Goal: Task Accomplishment & Management: Complete application form

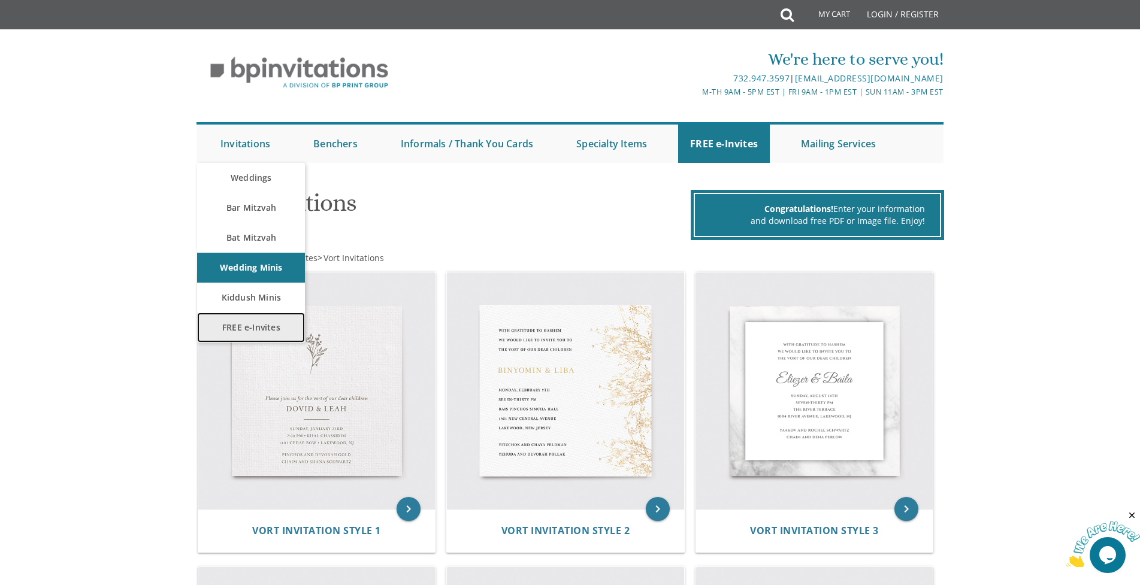
click at [234, 323] on link "FREE e-Invites" at bounding box center [251, 328] width 108 height 30
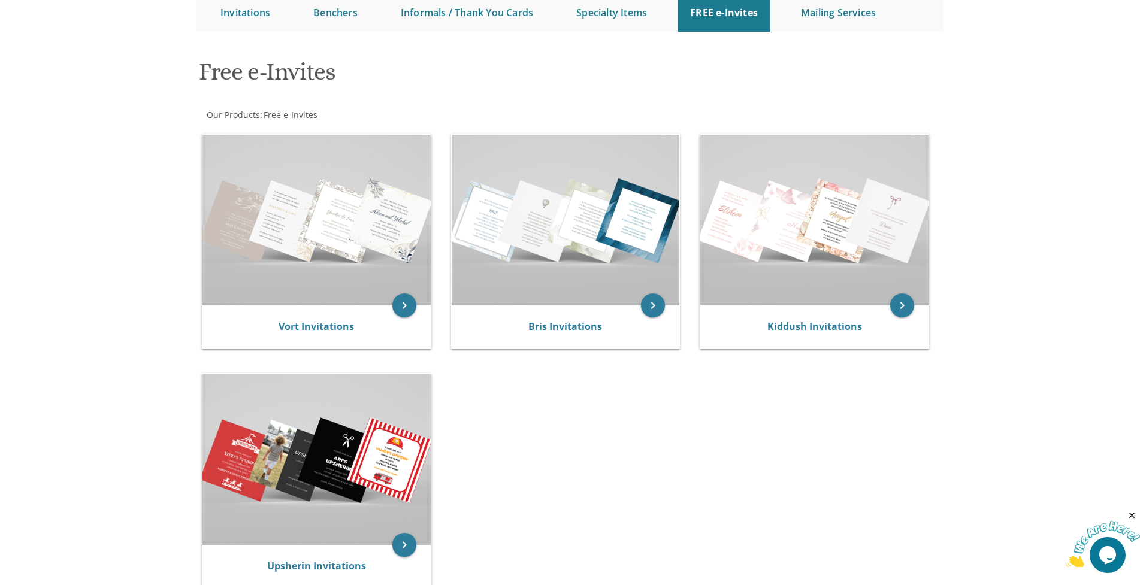
scroll to position [89, 0]
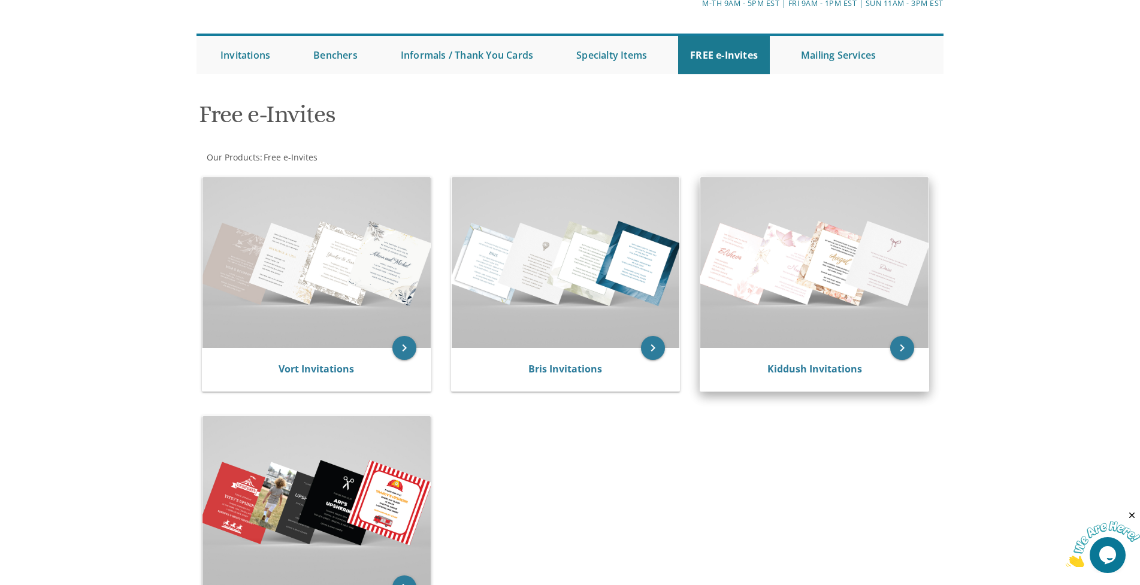
click at [826, 271] on img at bounding box center [814, 262] width 228 height 171
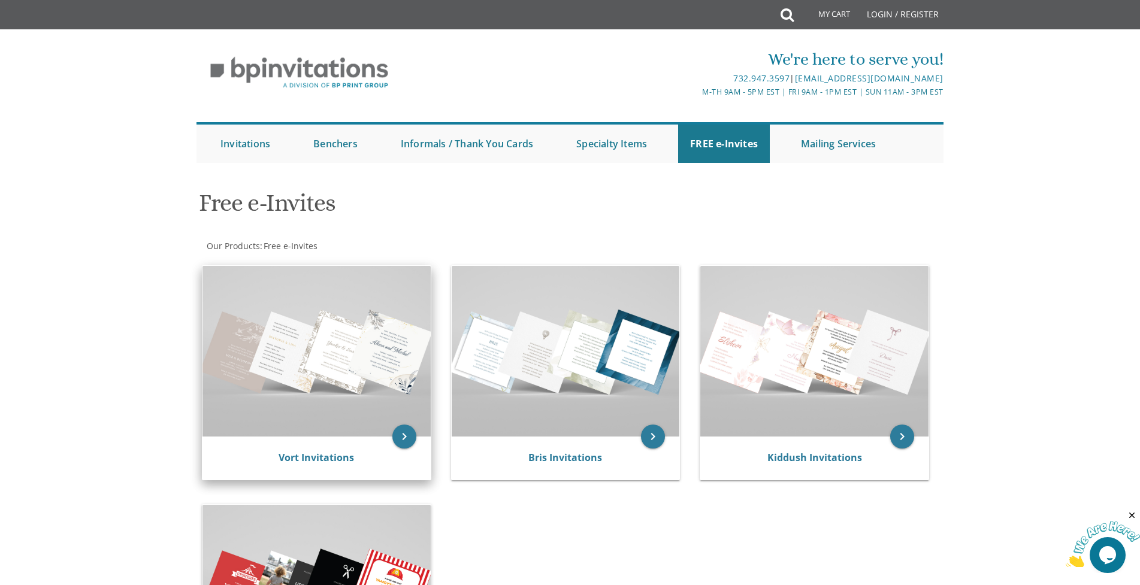
click at [320, 333] on img at bounding box center [316, 351] width 228 height 171
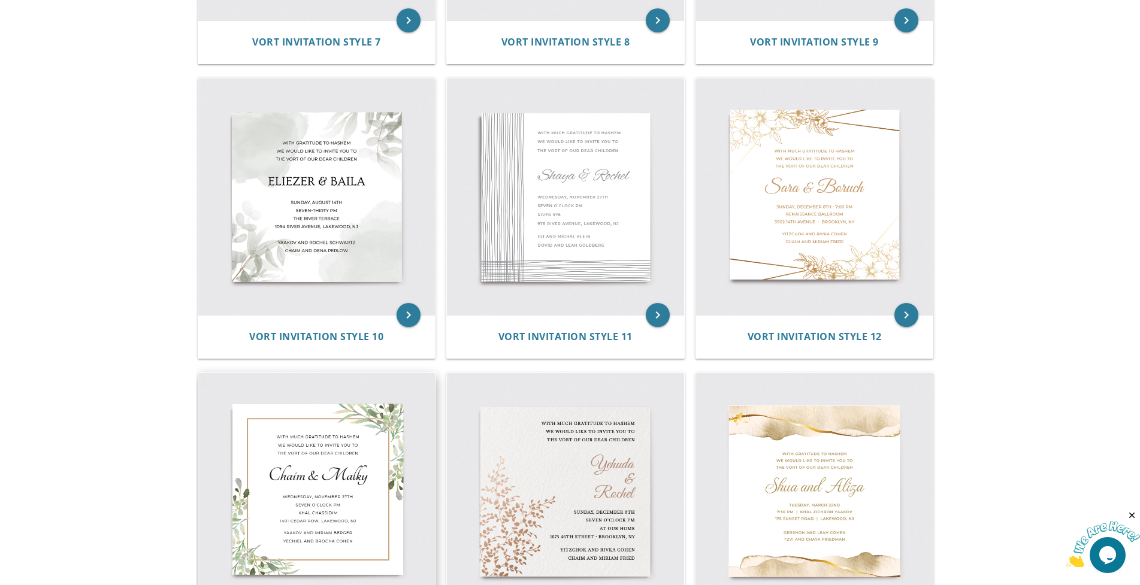
scroll to position [1018, 0]
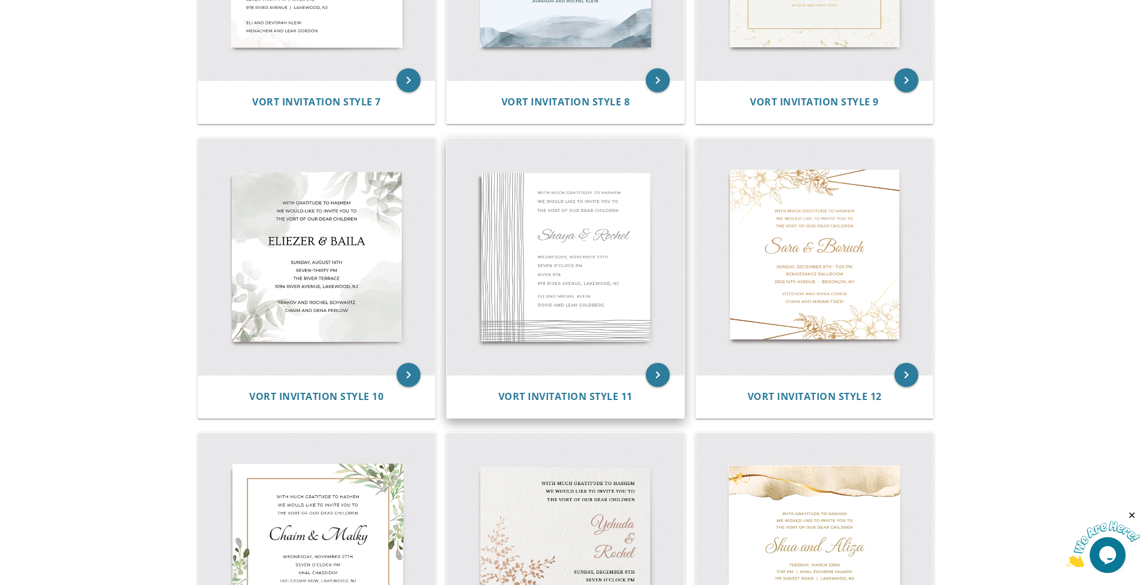
click at [516, 243] on img at bounding box center [565, 256] width 237 height 237
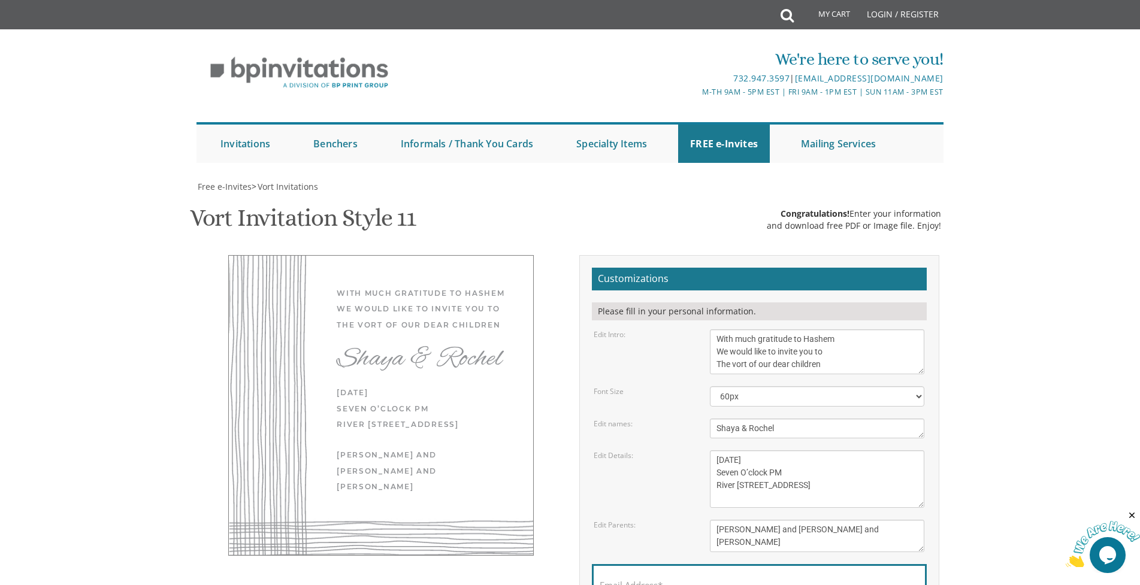
scroll to position [180, 0]
drag, startPoint x: 717, startPoint y: 187, endPoint x: 760, endPoint y: 193, distance: 42.9
click at [760, 329] on textarea "With much gratitude to Hashem We would like to invite you to The vort of our de…" at bounding box center [817, 351] width 214 height 45
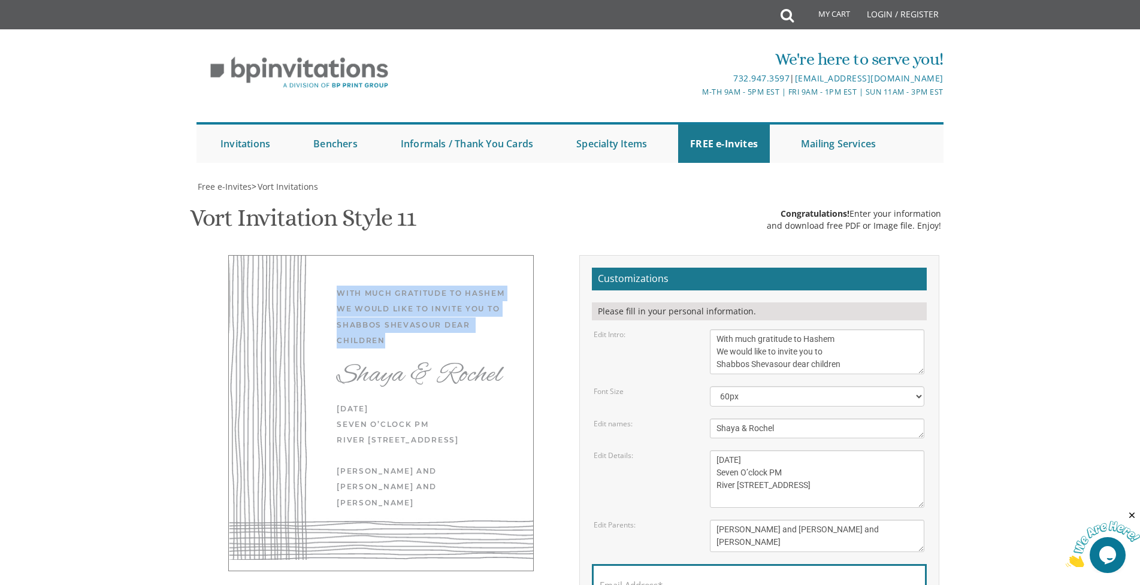
drag, startPoint x: 467, startPoint y: 140, endPoint x: 406, endPoint y: 159, distance: 64.0
click at [406, 255] on div "With much gratitude to Hashem We would like to invite you to Shabbos Shevasour …" at bounding box center [380, 413] width 305 height 316
copy div "With much gratitude to Hashem We would like to invite you to Shabbos Shevasour …"
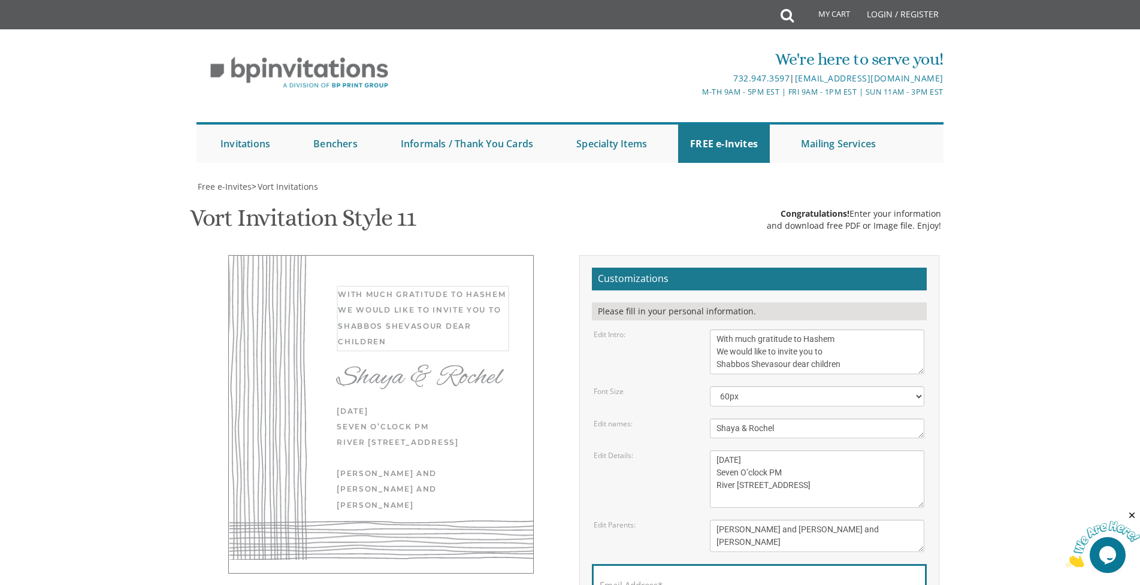
drag, startPoint x: 875, startPoint y: 187, endPoint x: 691, endPoint y: 147, distance: 187.8
click at [691, 268] on form "Customizations Please fill in your personal information. Edit Intro: With much …" at bounding box center [759, 463] width 335 height 391
paste textarea "ITH MUCH GRATITUDE TO HASHEM WE WOULD LIKE TO INVITE YOU TO SHABBOS SHEVASOUR D…"
click at [782, 329] on textarea "With much gratitude to Hashem We would like to invite you to The vort of our de…" at bounding box center [817, 351] width 214 height 45
click at [804, 329] on textarea "With much gratitude to Hashem We would like to invite you to The vort of our de…" at bounding box center [817, 351] width 214 height 45
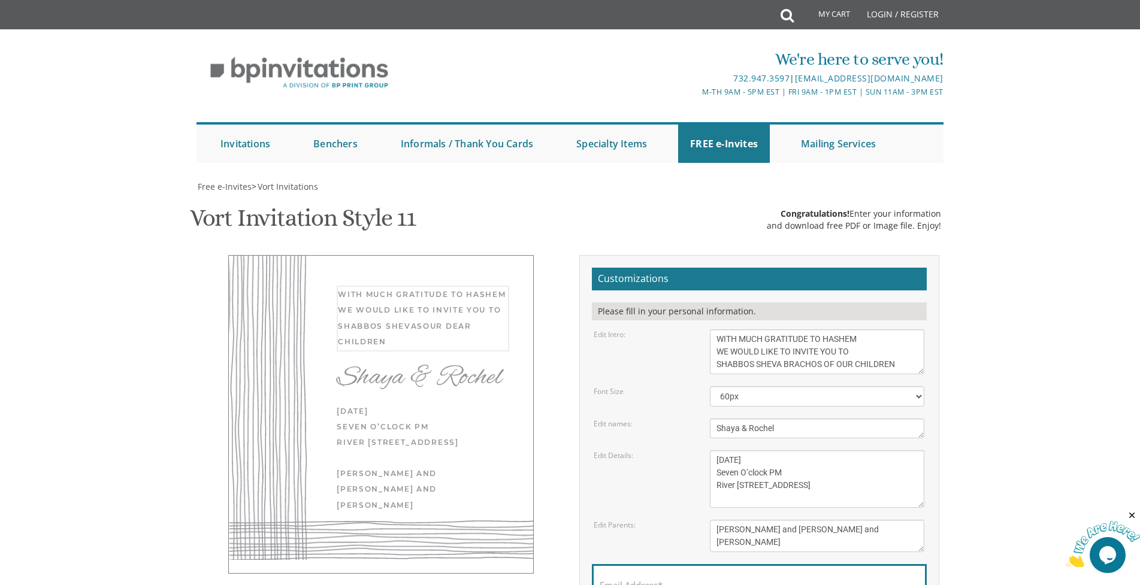
type textarea "WITH MUCH GRATITUDE TO HASHEM WE WOULD LIKE TO INVITE YOU TO SHABBOS SHEVA BRAC…"
drag, startPoint x: 791, startPoint y: 250, endPoint x: 700, endPoint y: 262, distance: 91.9
click at [700, 268] on form "Customizations Please fill in your personal information. Edit Intro: With much …" at bounding box center [759, 463] width 335 height 391
type textarea "h"
type textarea "HIRSHY & GILA"
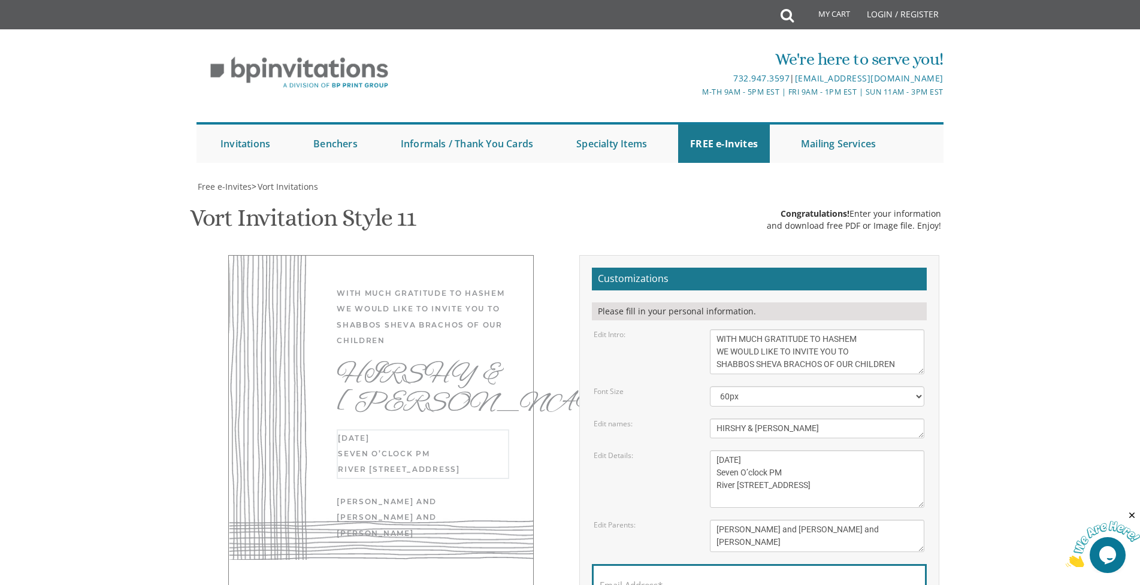
drag, startPoint x: 836, startPoint y: 282, endPoint x: 709, endPoint y: 280, distance: 127.6
click at [710, 450] on textarea "[DATE] Seven O’clock PM River [STREET_ADDRESS]" at bounding box center [817, 479] width 214 height 58
paste textarea "שבת פרשת כי תצא"
drag, startPoint x: 781, startPoint y: 291, endPoint x: 701, endPoint y: 291, distance: 79.7
click at [701, 450] on div "Wednesday, November 27th Seven O’clock PM River 978 978 River Avenue, Lakewood,…" at bounding box center [817, 479] width 232 height 58
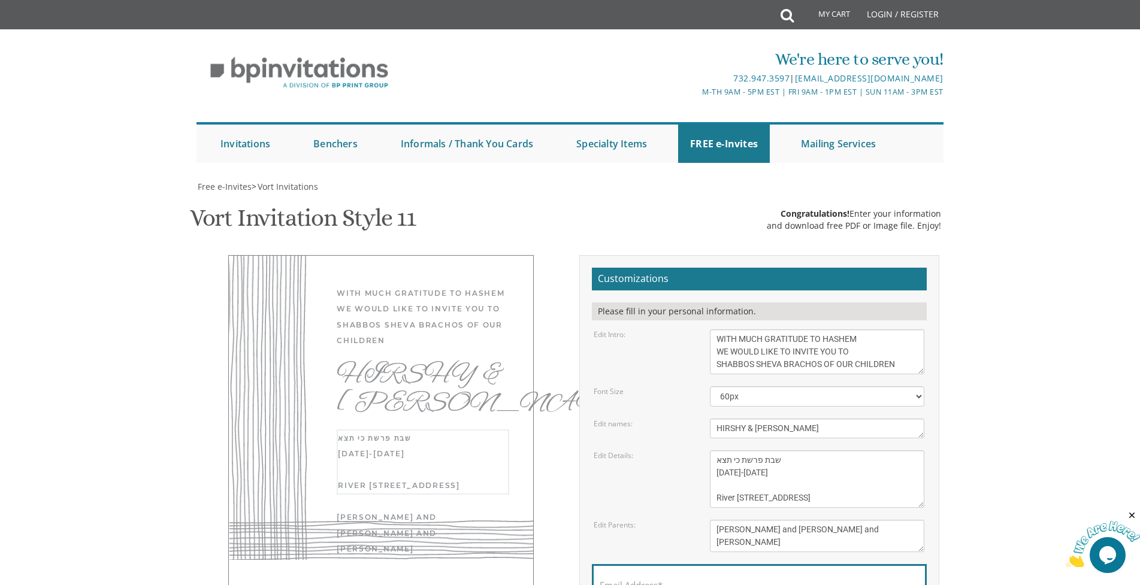
scroll to position [13, 0]
drag, startPoint x: 763, startPoint y: 316, endPoint x: 680, endPoint y: 320, distance: 82.8
click at [680, 450] on div "Edit Details: Wednesday, November 27th Seven O’clock PM River 978 978 River Ave…" at bounding box center [759, 479] width 349 height 58
paste textarea "Yeshiva Ohr Yisrael Hall"
drag, startPoint x: 751, startPoint y: 305, endPoint x: 666, endPoint y: 313, distance: 84.9
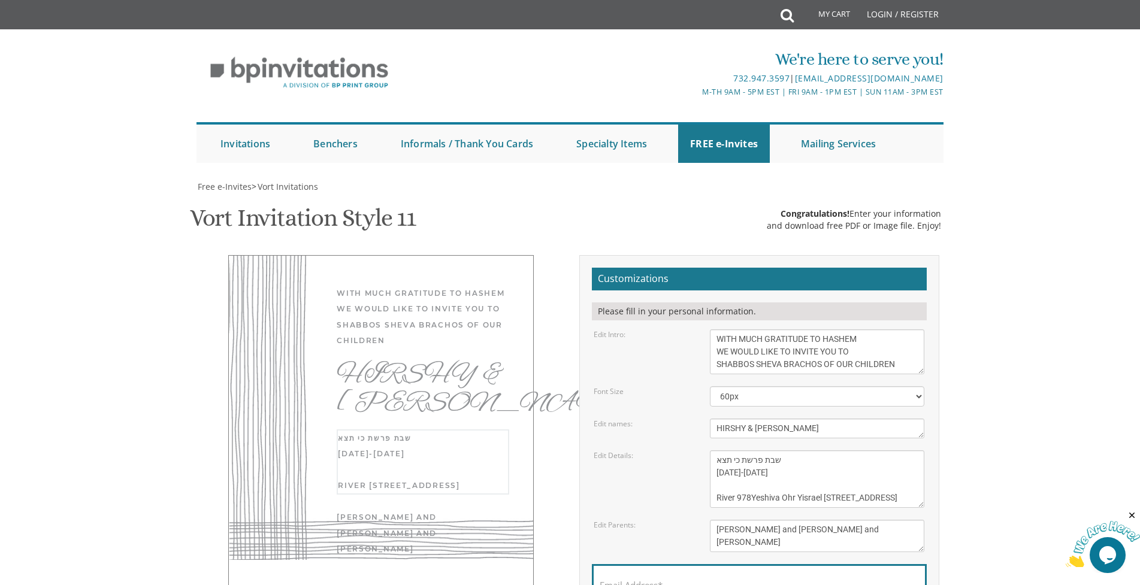
click at [668, 450] on div "Edit Details: Wednesday, November 27th Seven O’clock PM River 978 978 River Ave…" at bounding box center [759, 479] width 349 height 58
click at [801, 450] on textarea "Wednesday, November 27th Seven O’clock PM River 978 978 River Avenue, Lakewood,…" at bounding box center [817, 479] width 214 height 58
drag, startPoint x: 773, startPoint y: 322, endPoint x: 700, endPoint y: 300, distance: 75.6
click at [700, 450] on div "Edit Details: Wednesday, November 27th Seven O’clock PM River 978 978 River Ave…" at bounding box center [759, 479] width 349 height 58
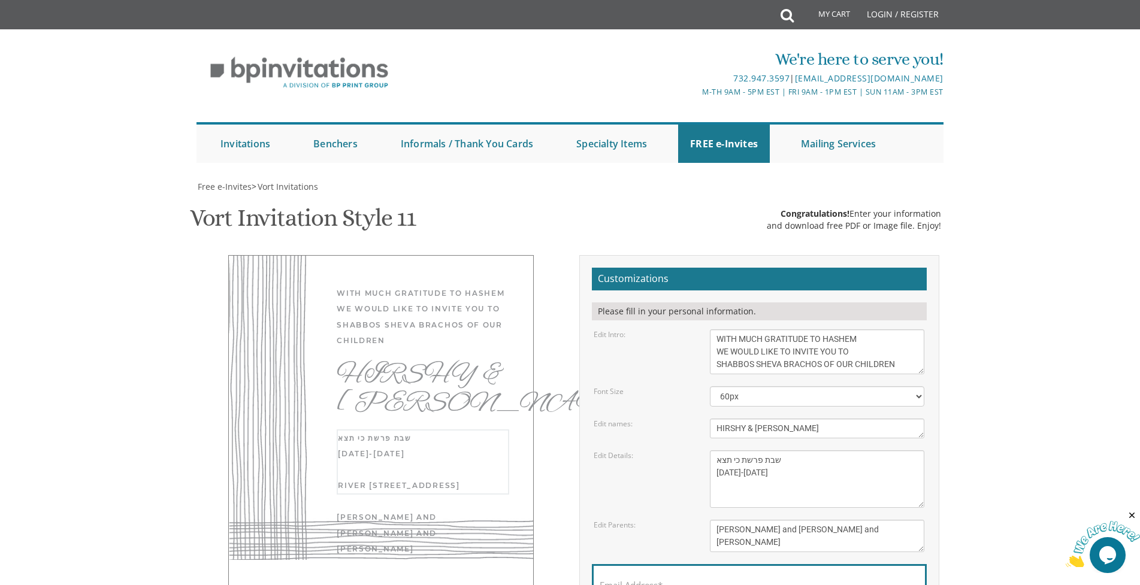
paste textarea "Yeshiva Ohr Yisrael Hall"
click at [716, 450] on textarea "Wednesday, November 27th Seven O’clock PM River 978 978 River Avenue, Lakewood,…" at bounding box center [817, 479] width 214 height 58
click at [714, 450] on textarea "Wednesday, November 27th Seven O’clock PM River 978 978 River Avenue, Lakewood,…" at bounding box center [817, 479] width 214 height 58
click at [719, 450] on textarea "Wednesday, November 27th Seven O’clock PM River 978 978 River Avenue, Lakewood,…" at bounding box center [817, 479] width 214 height 58
click at [793, 450] on textarea "Wednesday, November 27th Seven O’clock PM River 978 978 River Avenue, Lakewood,…" at bounding box center [817, 479] width 214 height 58
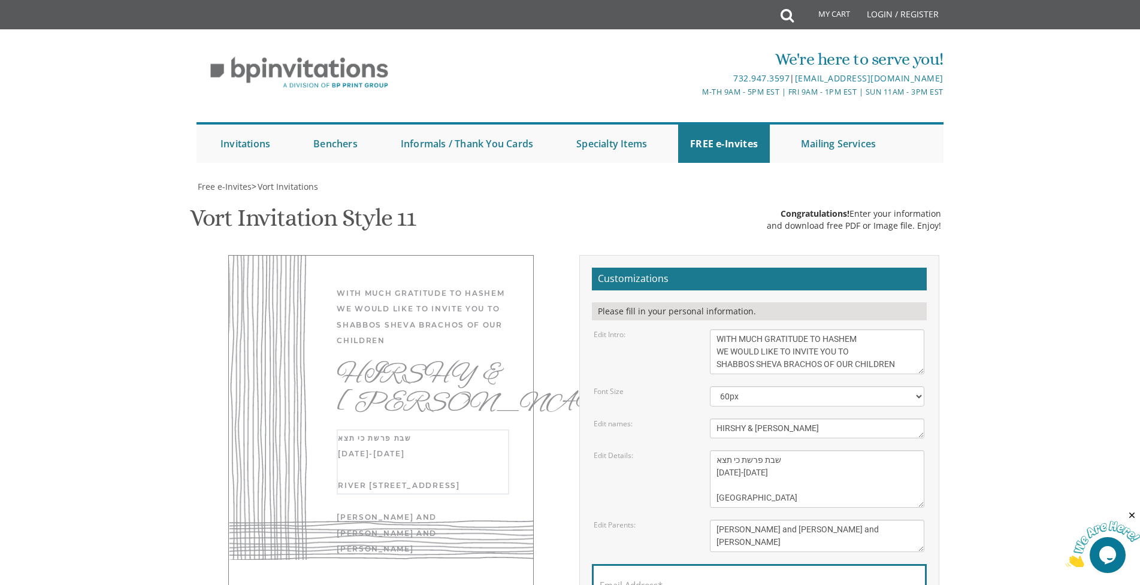
scroll to position [240, 0]
click at [812, 450] on textarea "Wednesday, November 27th Seven O’clock PM River 978 978 River Avenue, Lakewood,…" at bounding box center [817, 479] width 214 height 58
type textarea "שבת פרשת כי תצא [DATE]-[DATE] [GEOGRAPHIC_DATA][PERSON_NAME] [STREET_ADDRESS] W…"
drag, startPoint x: 815, startPoint y: 308, endPoint x: 691, endPoint y: 287, distance: 125.9
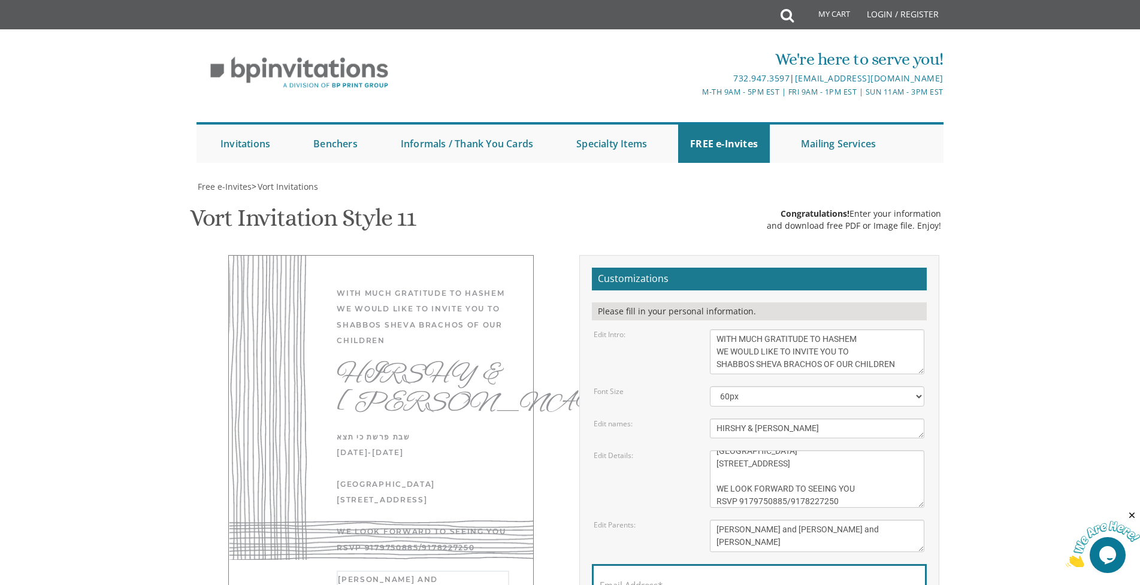
click at [691, 520] on div "Edit Parents: Eli and Michal Klein Dovid and Leah Goldberg" at bounding box center [759, 536] width 349 height 32
type textarea "d"
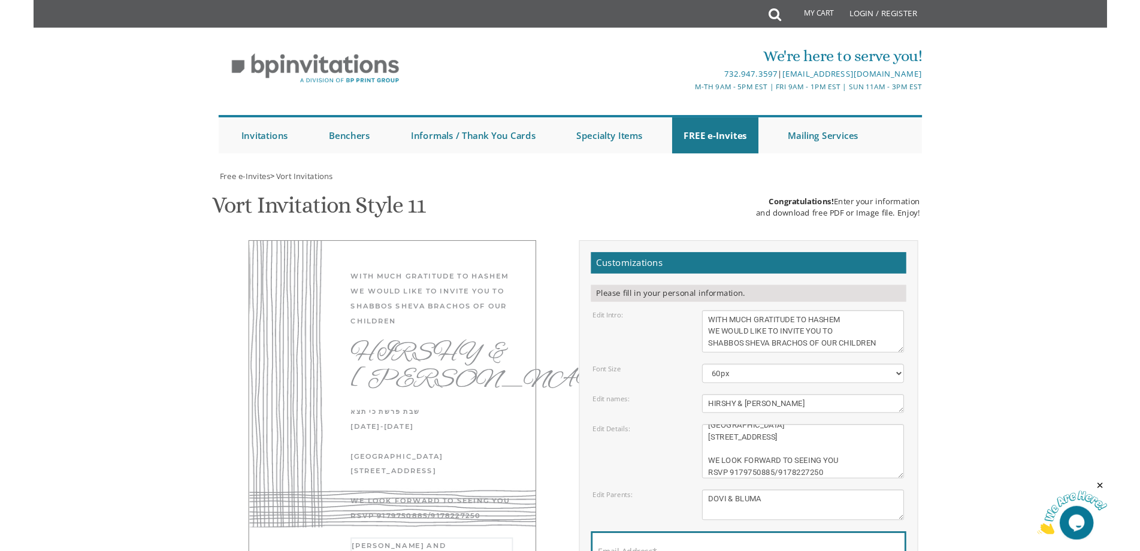
scroll to position [120, 0]
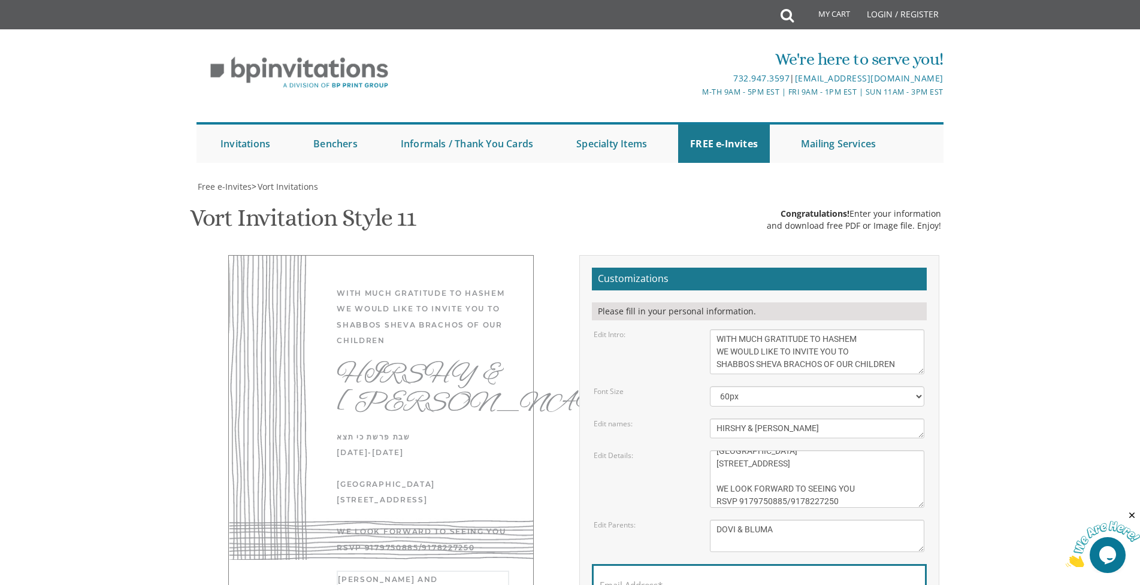
type textarea "DOVI & BLUMA"
click at [462, 361] on div "HIRSHY & [PERSON_NAME]" at bounding box center [423, 389] width 173 height 56
click at [800, 419] on textarea "Shaya & Rochel" at bounding box center [817, 429] width 214 height 20
drag, startPoint x: 452, startPoint y: 280, endPoint x: 424, endPoint y: 270, distance: 29.6
click at [424, 361] on div "HIRSHY & [PERSON_NAME]" at bounding box center [423, 389] width 173 height 56
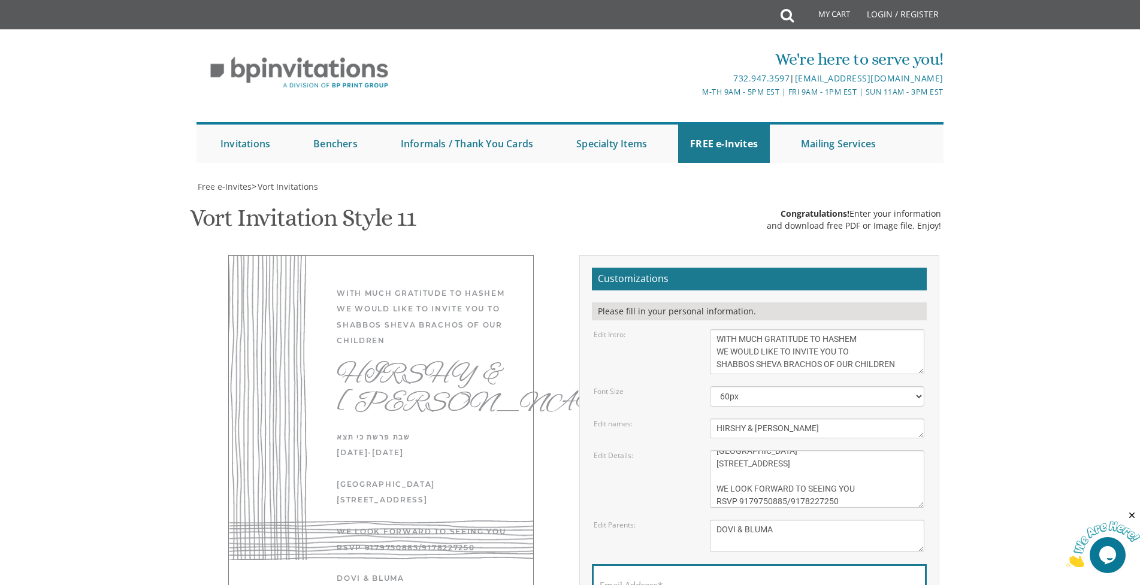
click at [923, 419] on textarea "Shaya & Rochel" at bounding box center [817, 429] width 214 height 20
drag, startPoint x: 923, startPoint y: 317, endPoint x: 928, endPoint y: 322, distance: 7.2
click at [928, 419] on textarea "Shaya & Rochel" at bounding box center [820, 431] width 220 height 24
click at [828, 419] on textarea "Shaya & Rochel" at bounding box center [820, 431] width 220 height 25
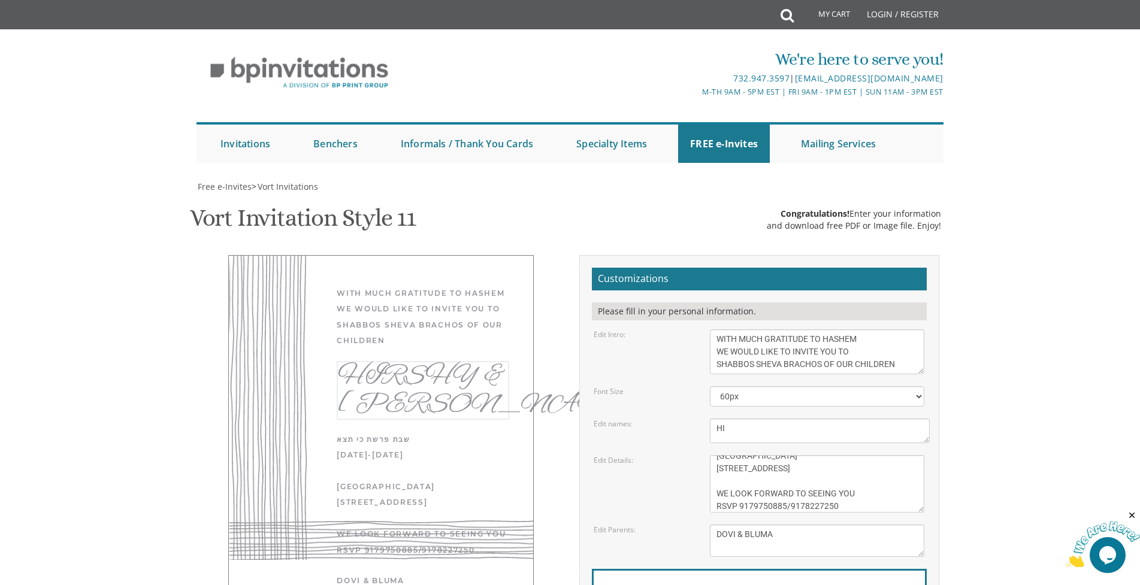
type textarea "H"
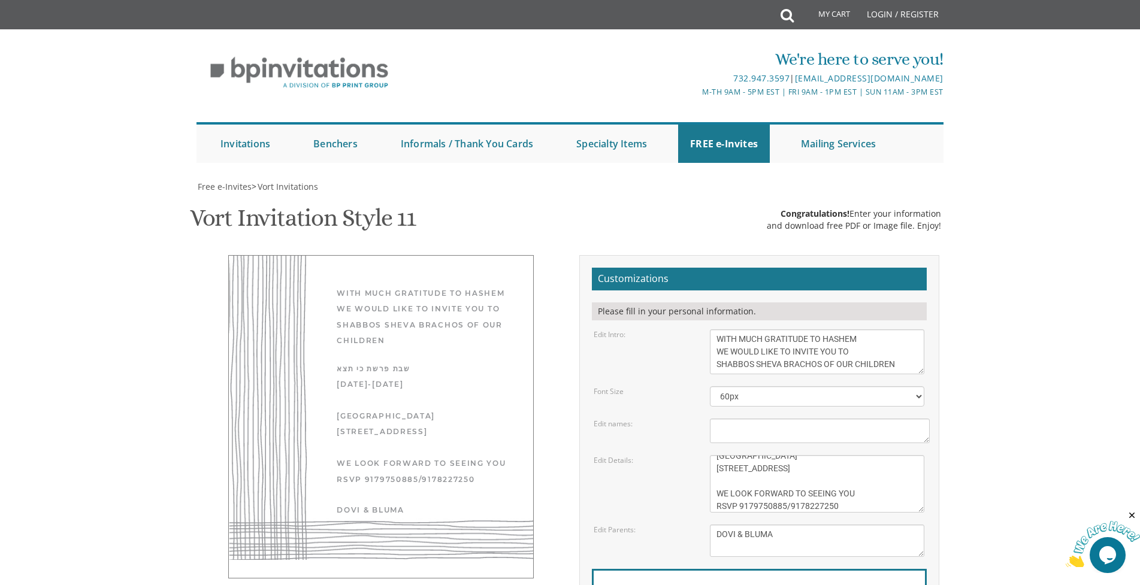
click at [659, 402] on form "Customizations Please fill in your personal information. Edit Intro: With much …" at bounding box center [759, 465] width 335 height 395
click at [740, 419] on textarea "Shaya & Rochel" at bounding box center [820, 431] width 220 height 25
type textarea "h"
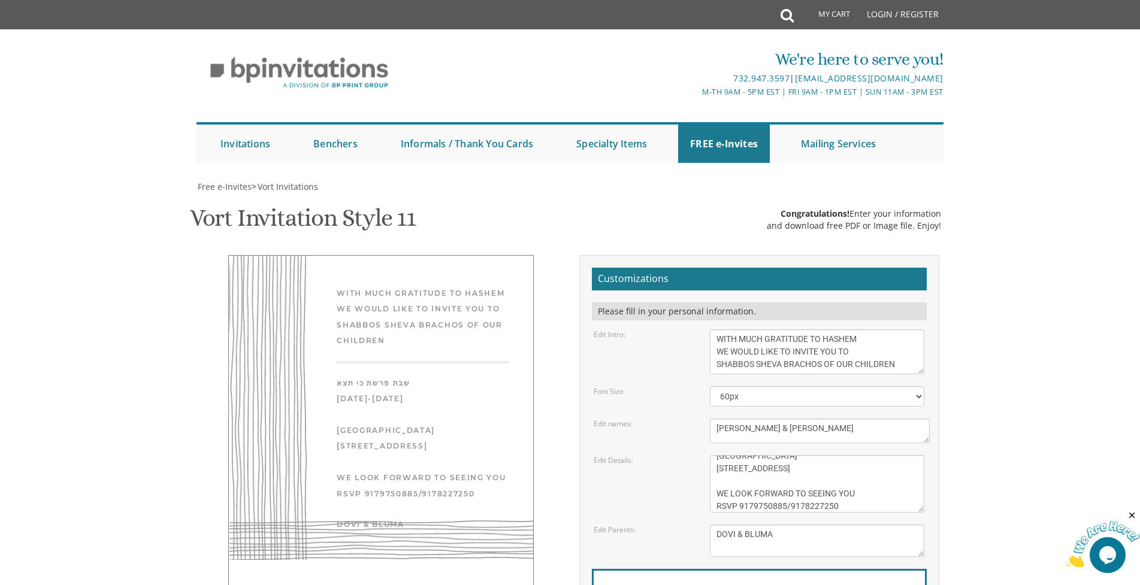
type textarea "HIESHY & GILA"
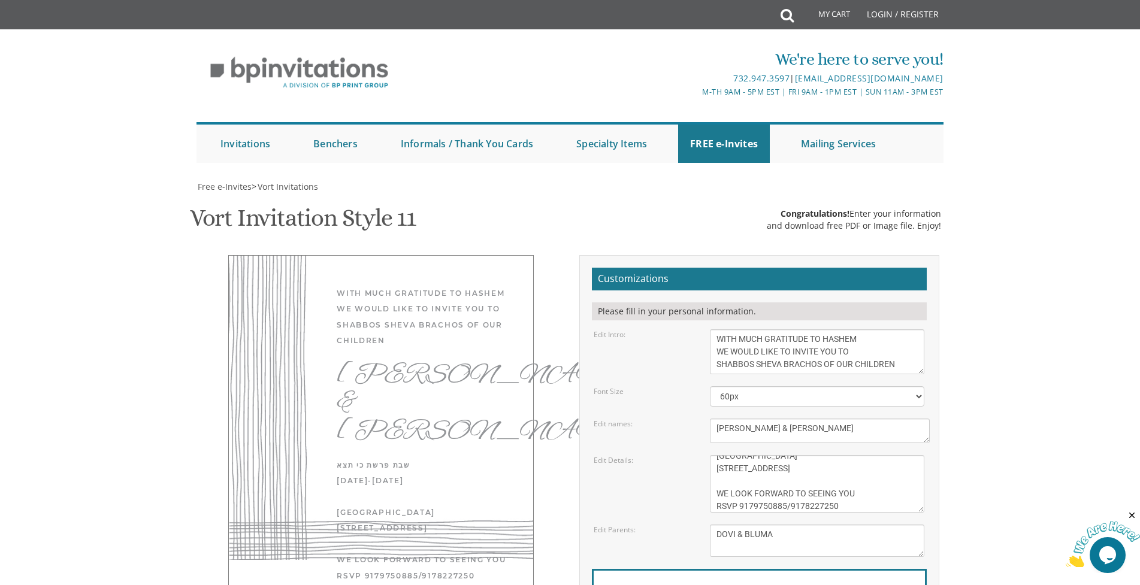
click at [724, 569] on div "Email Address*" at bounding box center [759, 593] width 335 height 48
click at [634, 584] on label "Email Address*" at bounding box center [631, 590] width 63 height 13
type input "dovblum216@aol.com"
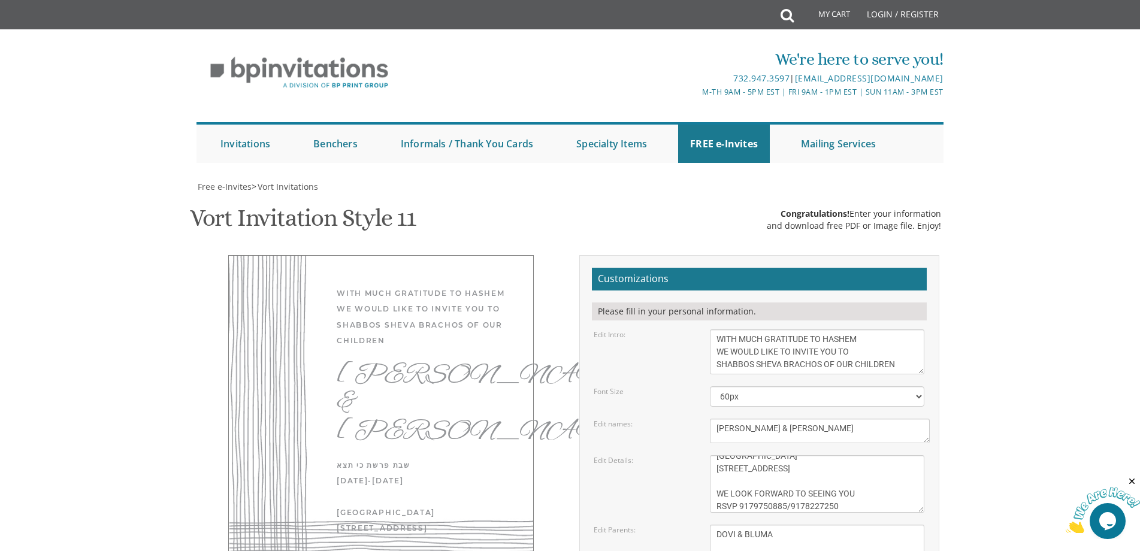
click at [605, 268] on h2 "Customizations" at bounding box center [759, 279] width 335 height 23
click at [706, 255] on div "Customizations Please fill in your personal information. Edit Intro: With much …" at bounding box center [759, 469] width 360 height 429
drag, startPoint x: 906, startPoint y: 246, endPoint x: 709, endPoint y: 217, distance: 199.1
click at [709, 329] on div "With much gratitude to Hashem We would like to invite you to The vort of our de…" at bounding box center [817, 351] width 232 height 45
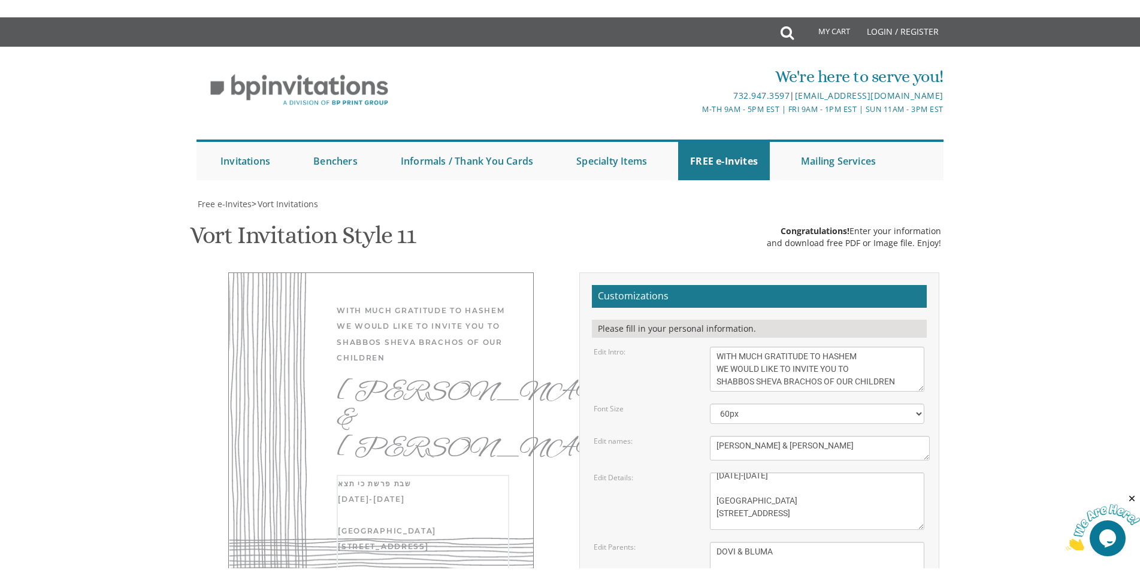
scroll to position [0, 0]
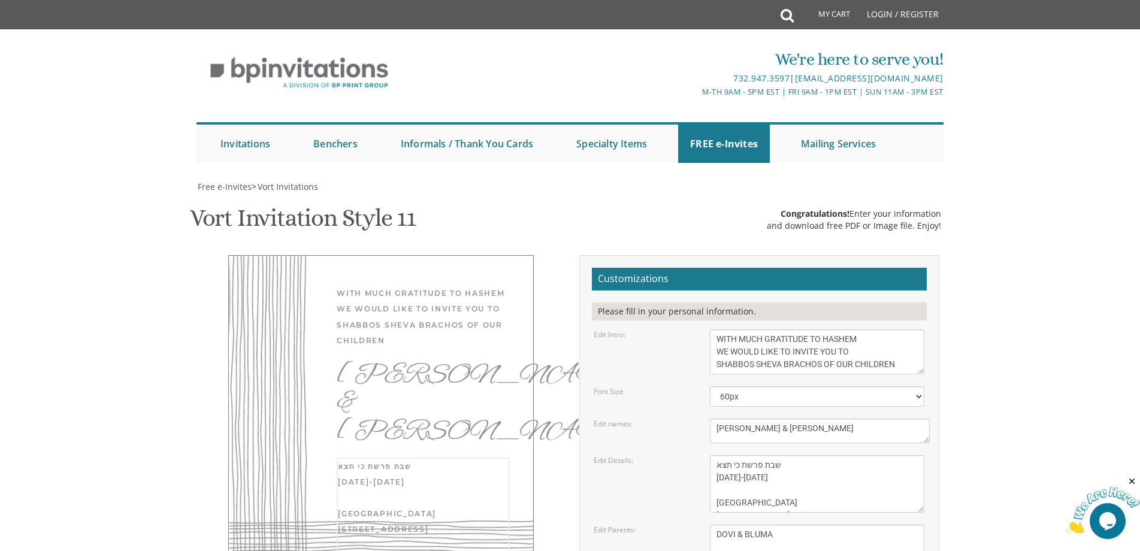
drag, startPoint x: 850, startPoint y: 388, endPoint x: 713, endPoint y: 335, distance: 146.7
click at [713, 455] on textarea "Wednesday, November 27th Seven O’clock PM River 978 978 River Avenue, Lakewood,…" at bounding box center [817, 484] width 214 height 58
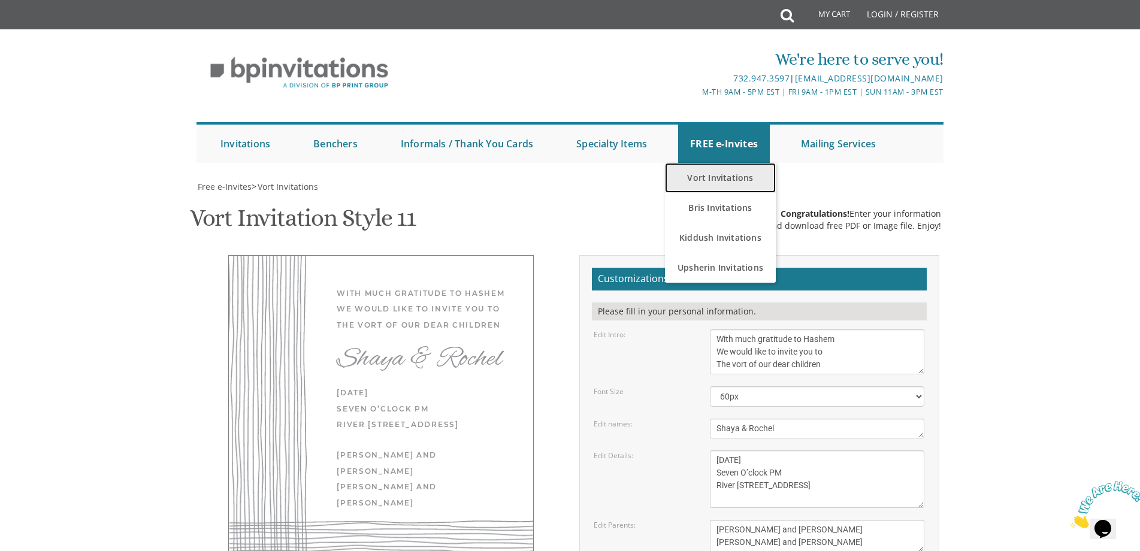
click at [700, 184] on link "Vort Invitations" at bounding box center [720, 178] width 111 height 30
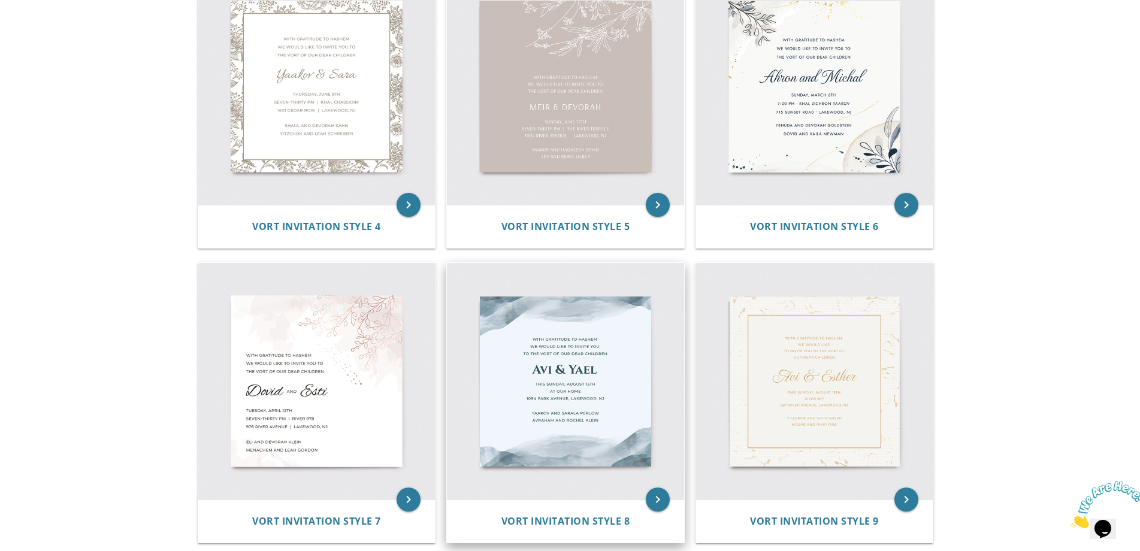
scroll to position [1018, 0]
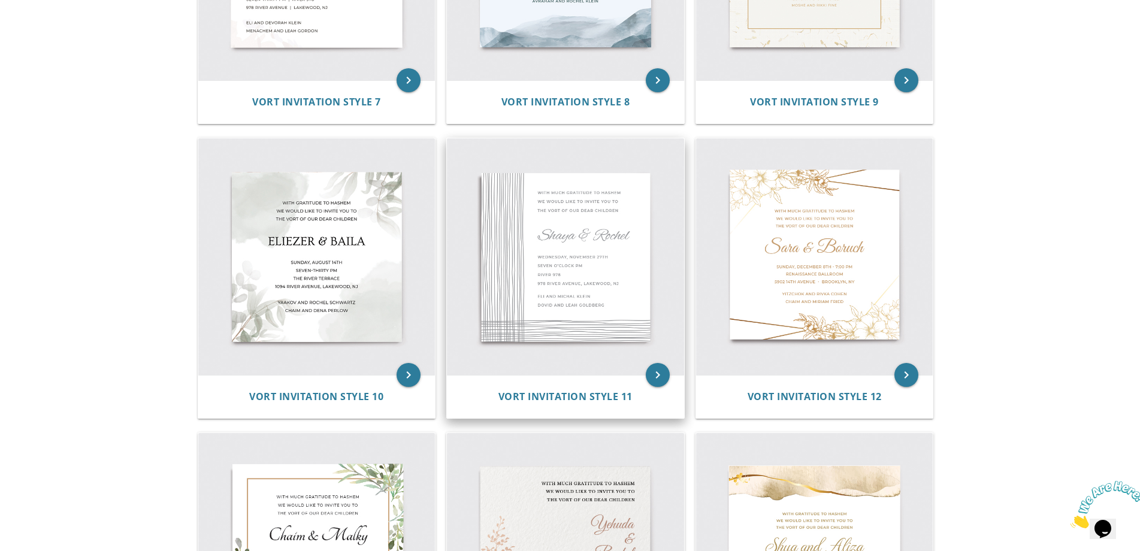
click at [613, 277] on img at bounding box center [565, 256] width 237 height 237
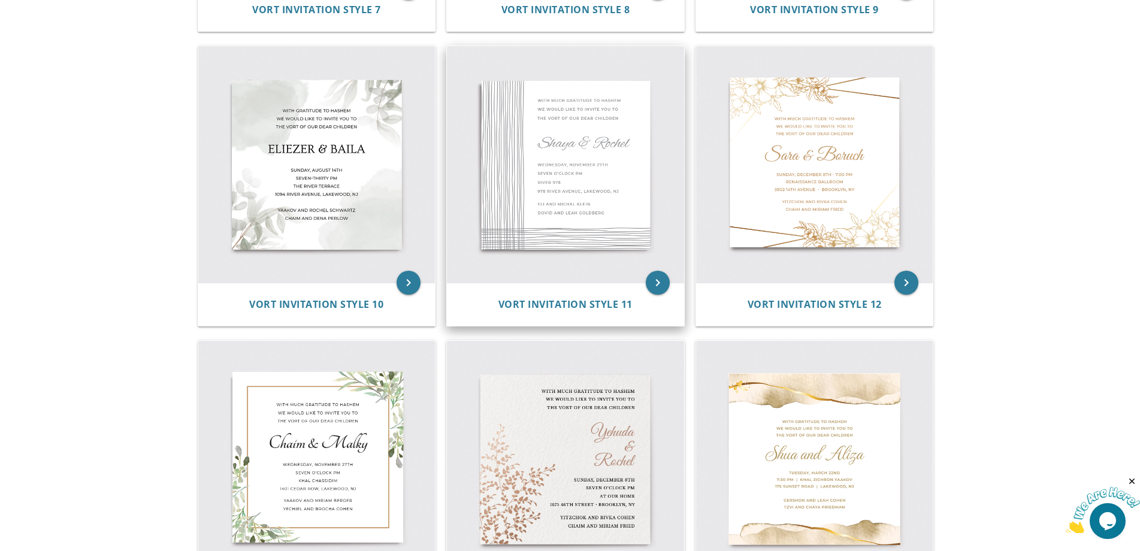
scroll to position [1078, 0]
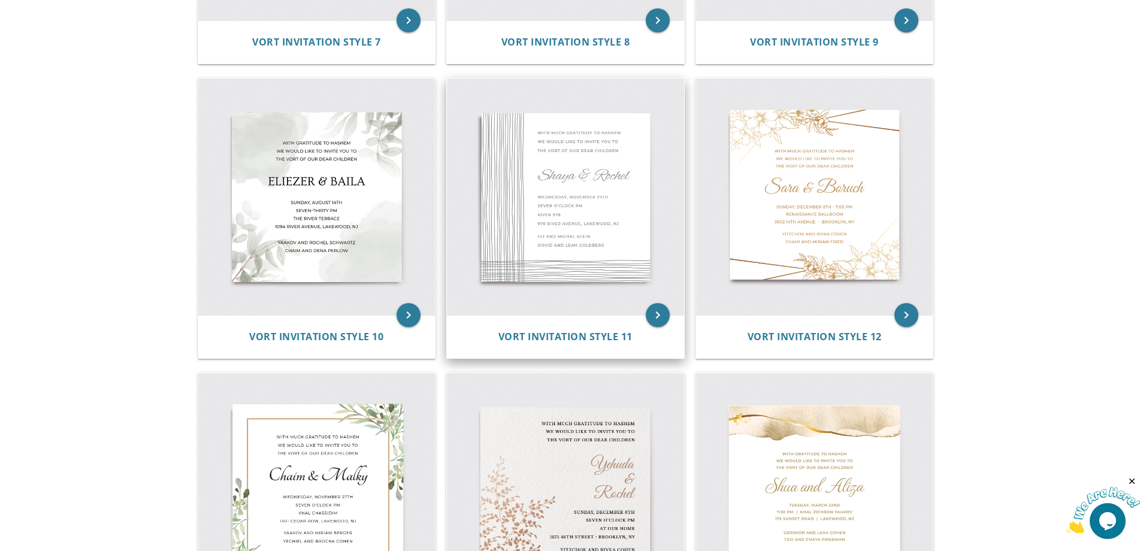
click at [550, 205] on img at bounding box center [565, 196] width 237 height 237
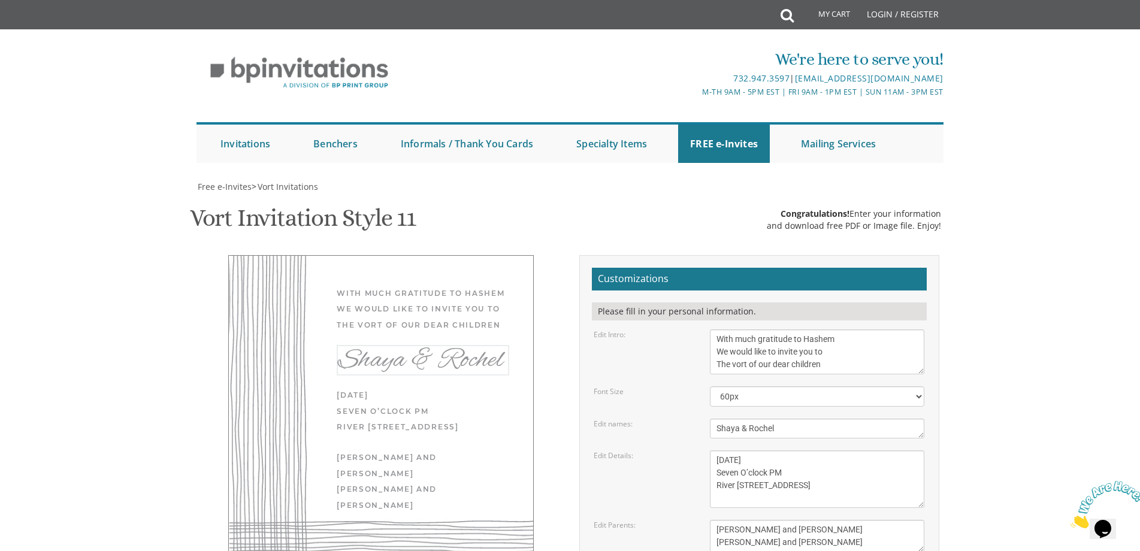
drag, startPoint x: 783, startPoint y: 430, endPoint x: 670, endPoint y: 431, distance: 113.2
click at [670, 431] on div "Edit names: Shaya & Rochel" at bounding box center [759, 429] width 349 height 20
click at [680, 456] on div "Edit Details:" at bounding box center [643, 455] width 116 height 10
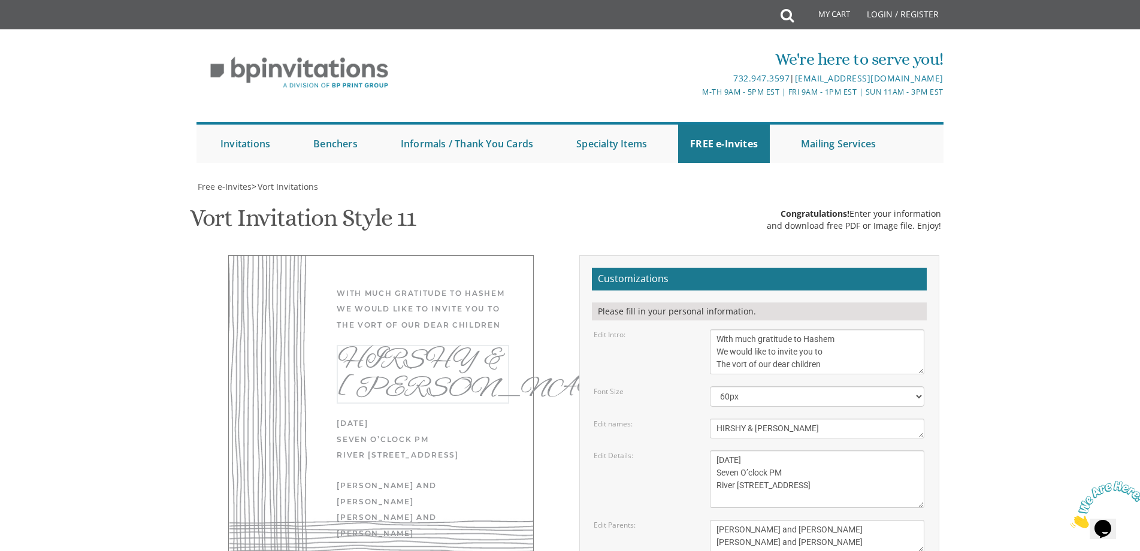
click at [785, 429] on textarea "Shaya & Rochel" at bounding box center [817, 429] width 214 height 20
type textarea "HIRSHY & GILA"
click at [798, 399] on select "40px 50px 60px 70px 80px" at bounding box center [817, 396] width 214 height 20
click at [710, 386] on select "40px 50px 60px 70px 80px" at bounding box center [817, 396] width 214 height 20
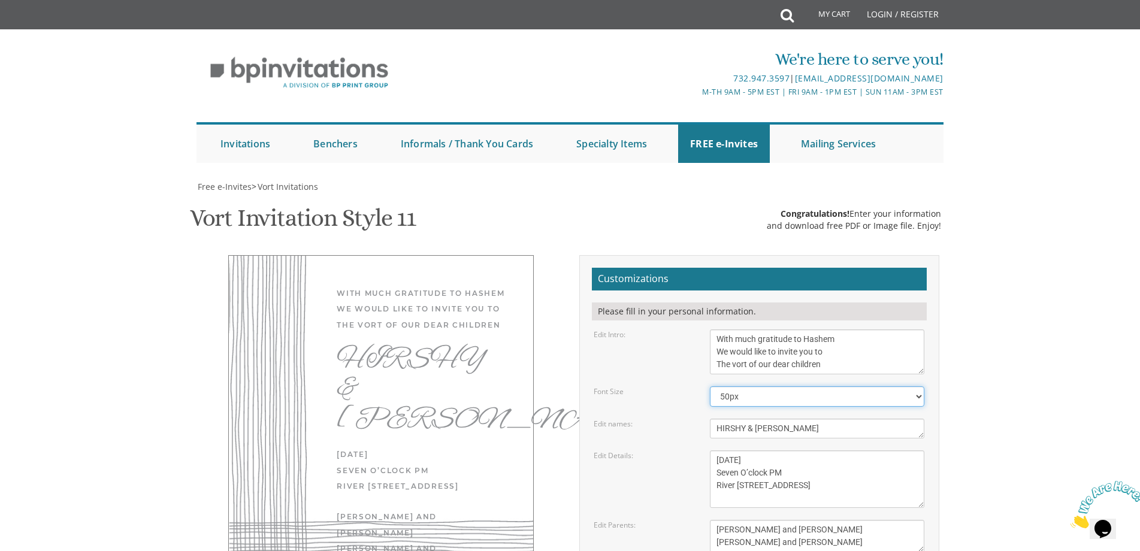
click at [755, 401] on select "40px 50px 60px 70px 80px" at bounding box center [817, 396] width 214 height 20
click at [710, 386] on select "40px 50px 60px 70px 80px" at bounding box center [817, 396] width 214 height 20
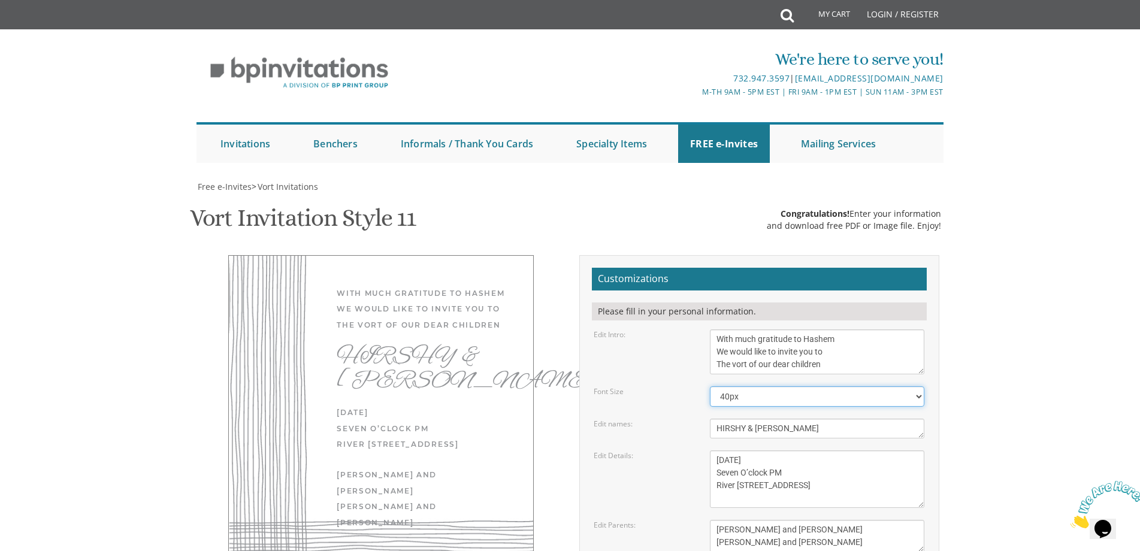
click at [751, 397] on select "40px 50px 60px 70px 80px" at bounding box center [817, 396] width 214 height 20
click at [710, 386] on select "40px 50px 60px 70px 80px" at bounding box center [817, 396] width 214 height 20
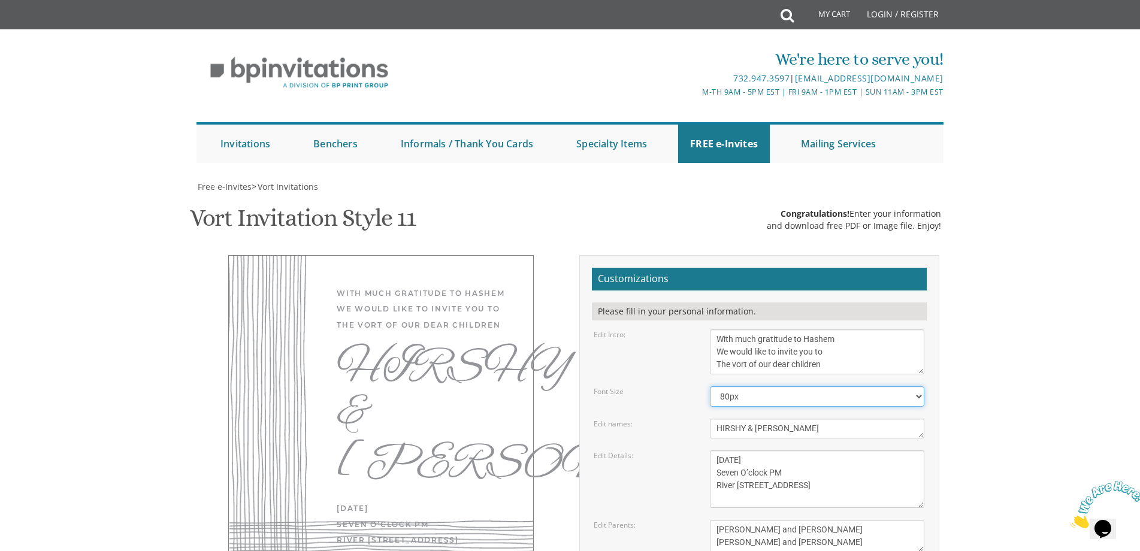
click at [747, 397] on select "40px 50px 60px 70px 80px" at bounding box center [817, 396] width 214 height 20
click at [710, 386] on select "40px 50px 60px 70px 80px" at bounding box center [817, 396] width 214 height 20
click at [737, 420] on textarea "Shaya & Rochel" at bounding box center [817, 429] width 214 height 20
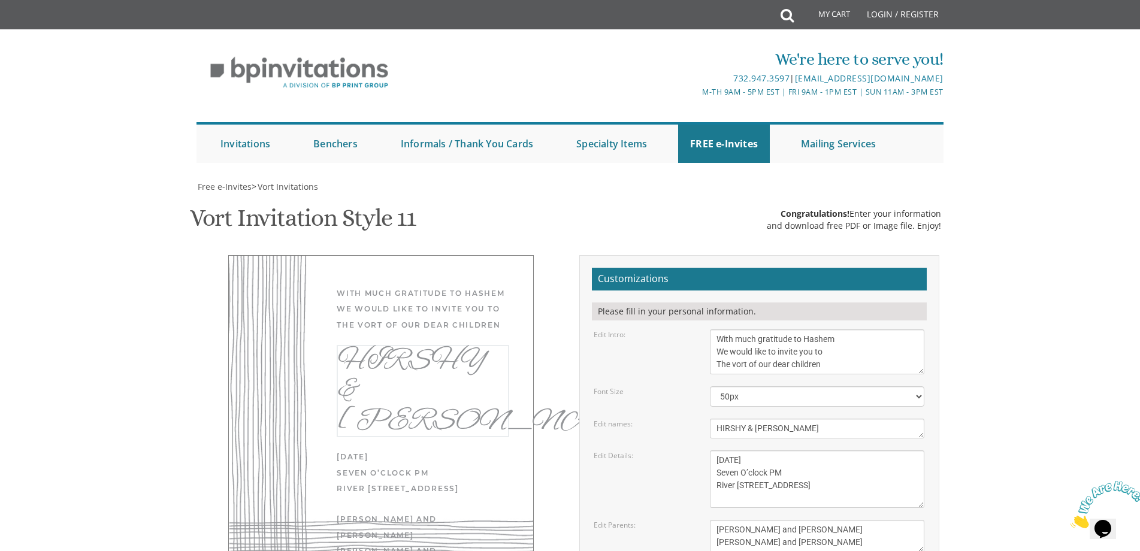
click at [753, 421] on textarea "Shaya & Rochel" at bounding box center [817, 429] width 214 height 20
click at [770, 431] on textarea "Shaya & Rochel" at bounding box center [817, 429] width 214 height 20
click at [749, 400] on select "40px 50px 60px 70px 80px" at bounding box center [817, 396] width 214 height 20
click at [710, 386] on select "40px 50px 60px 70px 80px" at bounding box center [817, 396] width 214 height 20
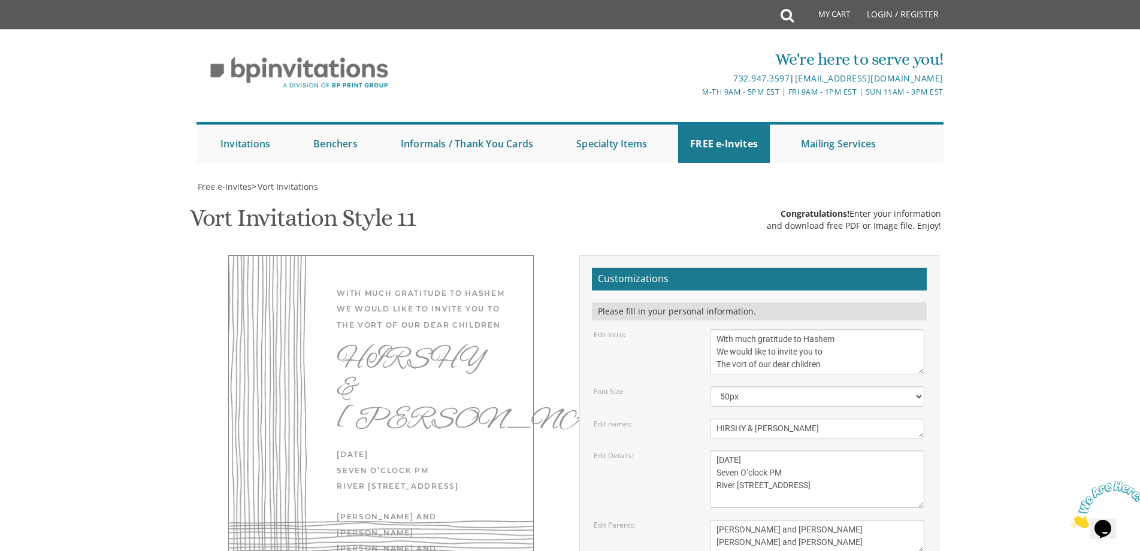
click at [739, 419] on textarea "Shaya & Rochel" at bounding box center [817, 429] width 214 height 20
click at [739, 414] on form "Customizations Please fill in your personal information. Edit Intro: With much …" at bounding box center [759, 463] width 335 height 391
click at [737, 396] on select "40px 50px 60px 70px 80px" at bounding box center [817, 396] width 214 height 20
select select "40px"
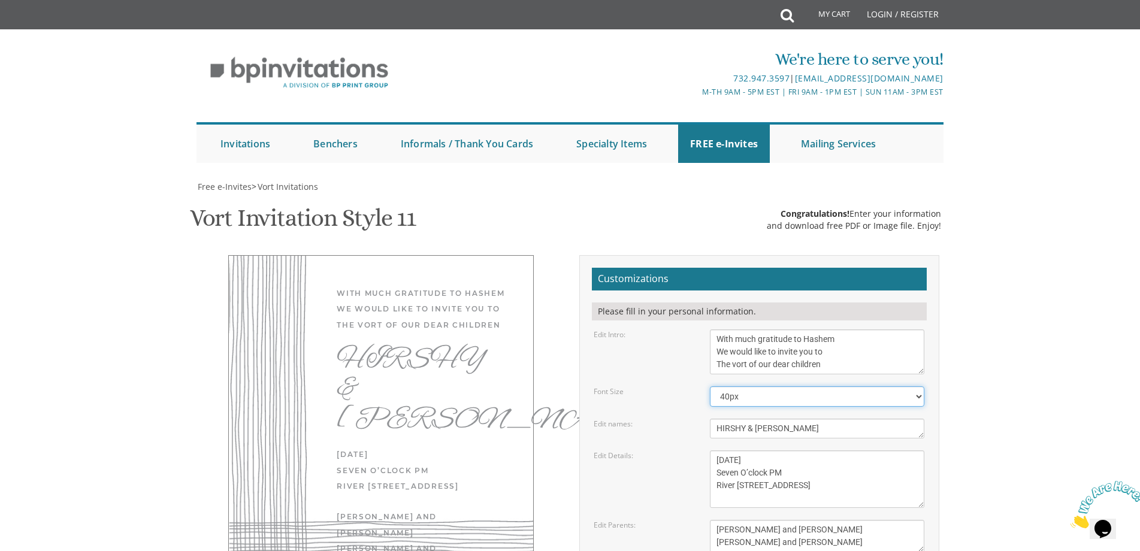
click at [710, 386] on select "40px 50px 60px 70px 80px" at bounding box center [817, 396] width 214 height 20
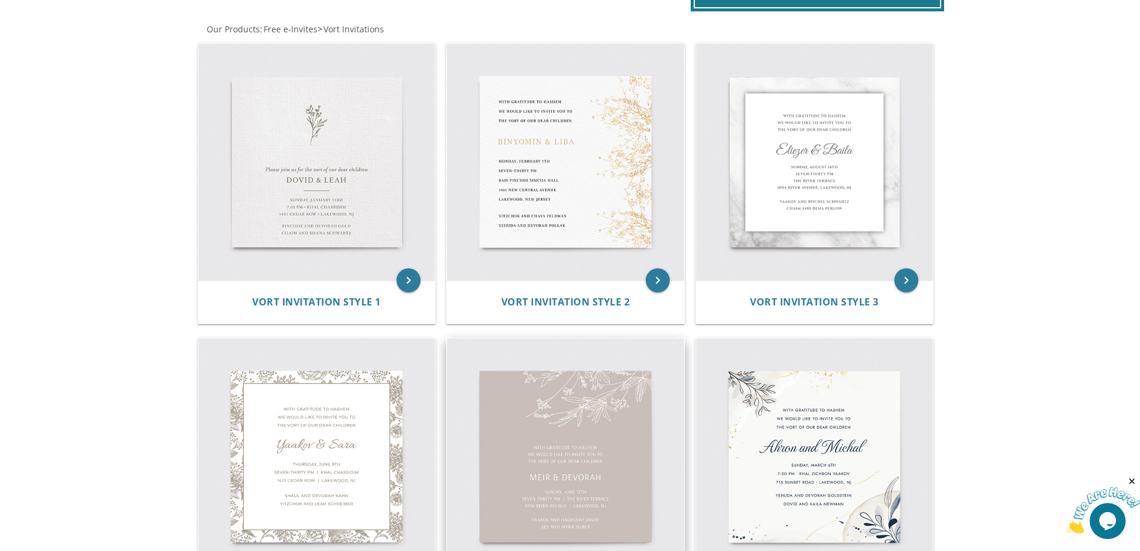
scroll to position [299, 0]
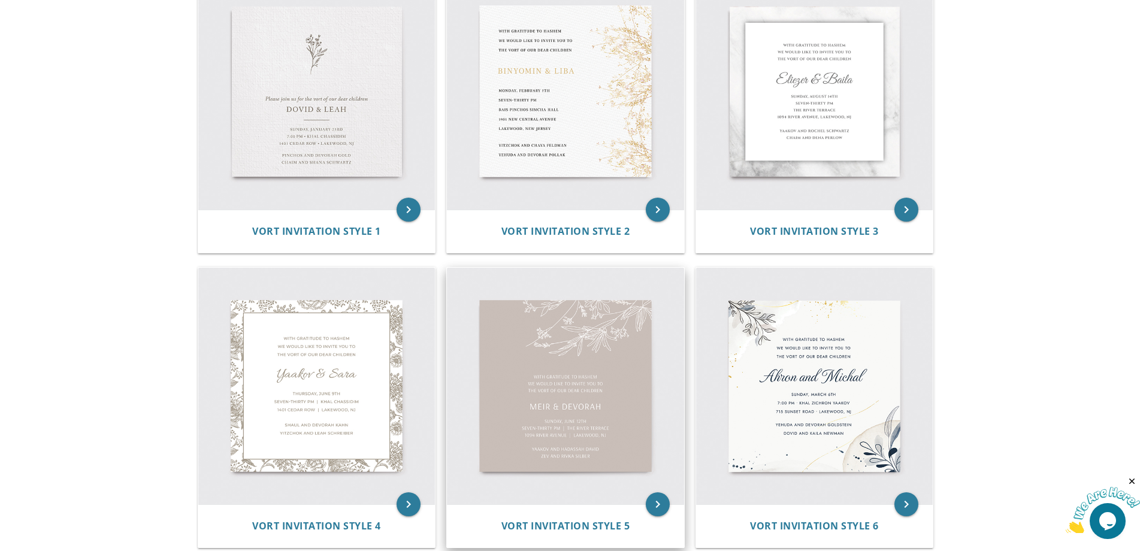
click at [599, 396] on img at bounding box center [565, 386] width 237 height 237
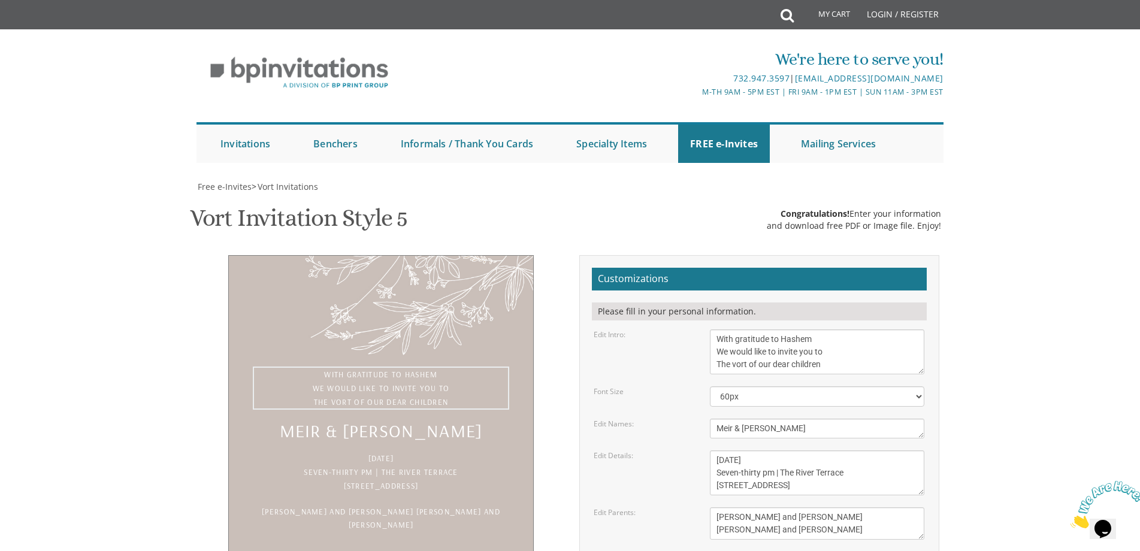
drag, startPoint x: 840, startPoint y: 369, endPoint x: 685, endPoint y: 336, distance: 158.6
click at [685, 336] on div "Edit Intro: With gratitude to Hashem We would like to invite you to The vort of…" at bounding box center [759, 351] width 349 height 45
paste textarea "ITH MUCH GRATITUDE TO HASHEM WE WOULD LIKE TO INVITE YOU TO SHABBOS SHEVA BRACH…"
type textarea "WITH MUCH GRATITUDE TO HASHEM WE WOULD LIKE TO INVITE YOU TO SHABBOS SHEVA BRAC…"
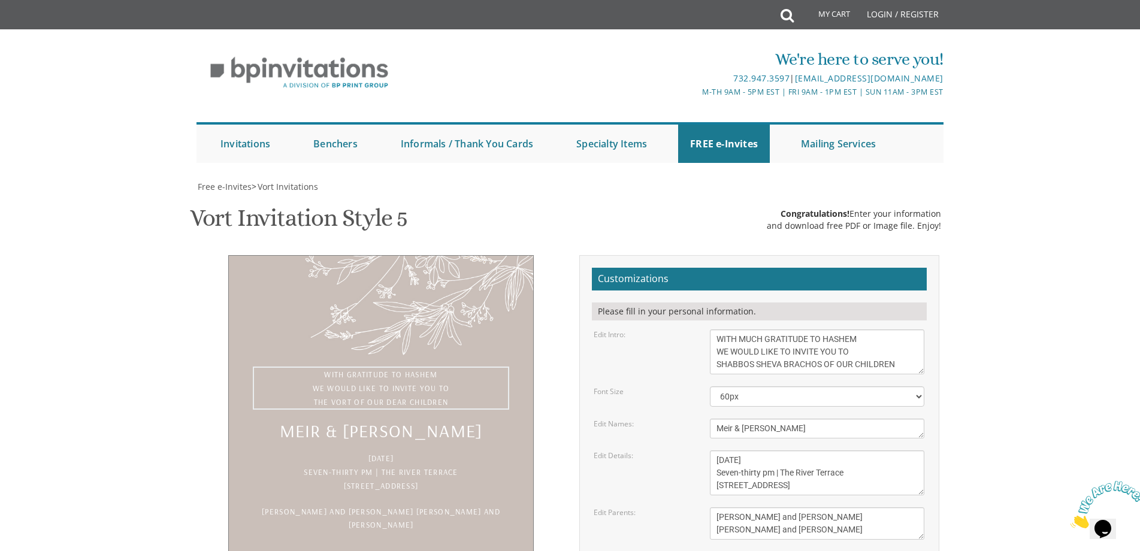
click at [798, 419] on textarea "Meir & [PERSON_NAME]" at bounding box center [817, 429] width 214 height 20
drag, startPoint x: 798, startPoint y: 309, endPoint x: 683, endPoint y: 323, distance: 116.5
click at [683, 323] on form "Customizations Please fill in your personal information. Edit Intro: With grati…" at bounding box center [759, 457] width 335 height 378
type textarea "G"
type textarea "HIRSHY & [PERSON_NAME]"
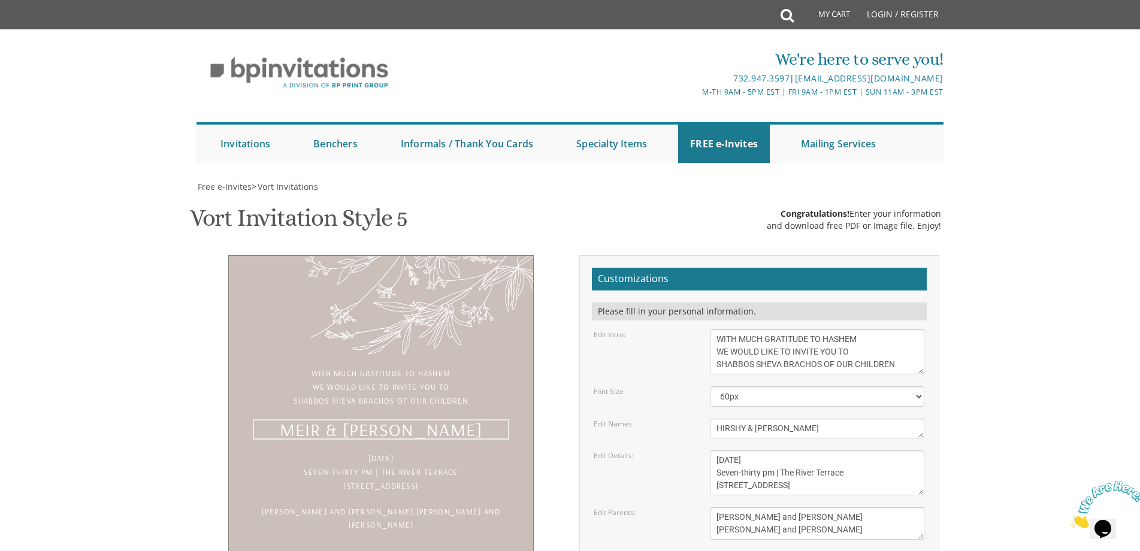
click at [790, 450] on textarea "[DATE] Seven-thirty pm | The River Terrace [STREET_ADDRESS]" at bounding box center [817, 472] width 214 height 45
drag, startPoint x: 857, startPoint y: 372, endPoint x: 613, endPoint y: 323, distance: 249.2
click at [613, 323] on form "Customizations Please fill in your personal information. Edit Intro: With grati…" at bounding box center [759, 457] width 335 height 378
paste textarea "שבת פרשת כי תצא SEPTEMBER 5-6 Yeshiva Ohr Yisrael Hall 2961 NOSTRAND AVE, BROOK…"
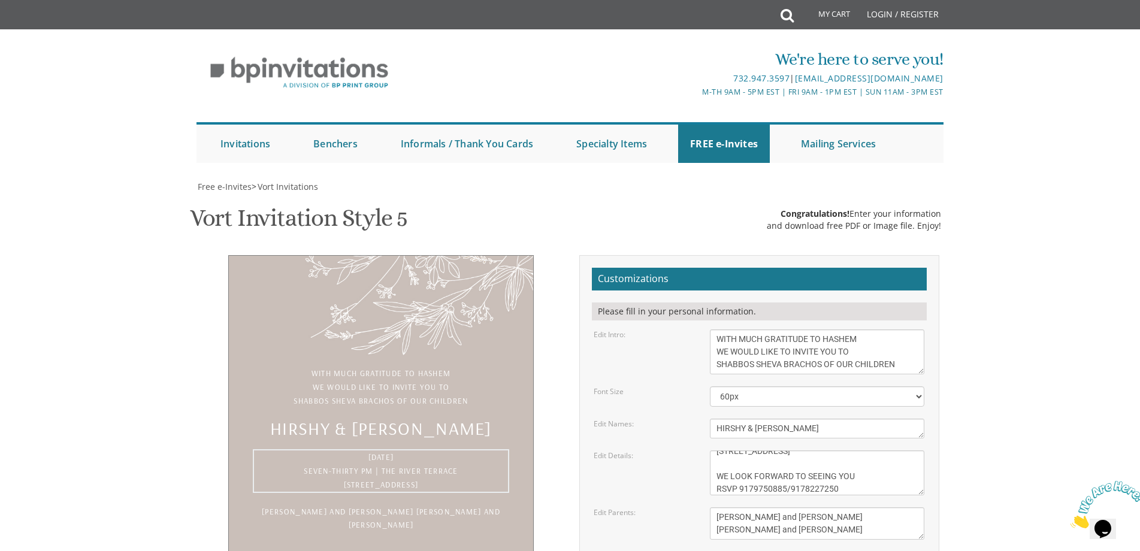
type textarea "שבת פרשת כי תצא SEPTEMBER 5-6 Yeshiva Ohr Yisrael Hall 2961 NOSTRAND AVE, BROOK…"
click at [800, 507] on textarea "[PERSON_NAME] and [PERSON_NAME] [PERSON_NAME] and [PERSON_NAME]" at bounding box center [817, 523] width 214 height 32
drag, startPoint x: 795, startPoint y: 409, endPoint x: 677, endPoint y: 396, distance: 118.1
click at [683, 507] on div "Edit Parents: Yaakov and Hadassah David Zev and Rivka Silber" at bounding box center [759, 523] width 349 height 32
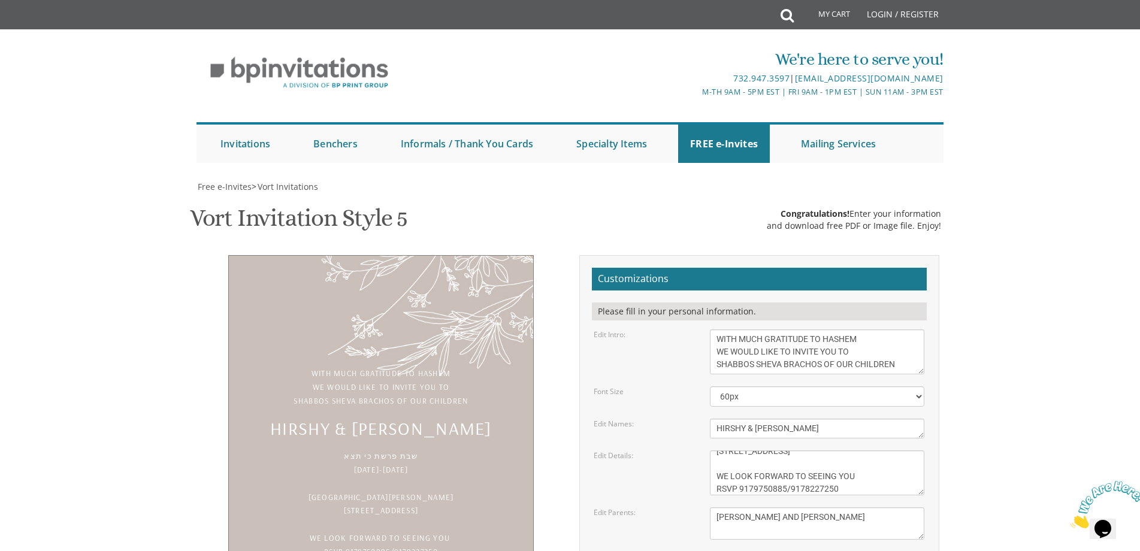
type textarea "DOVI AND BLUMA"
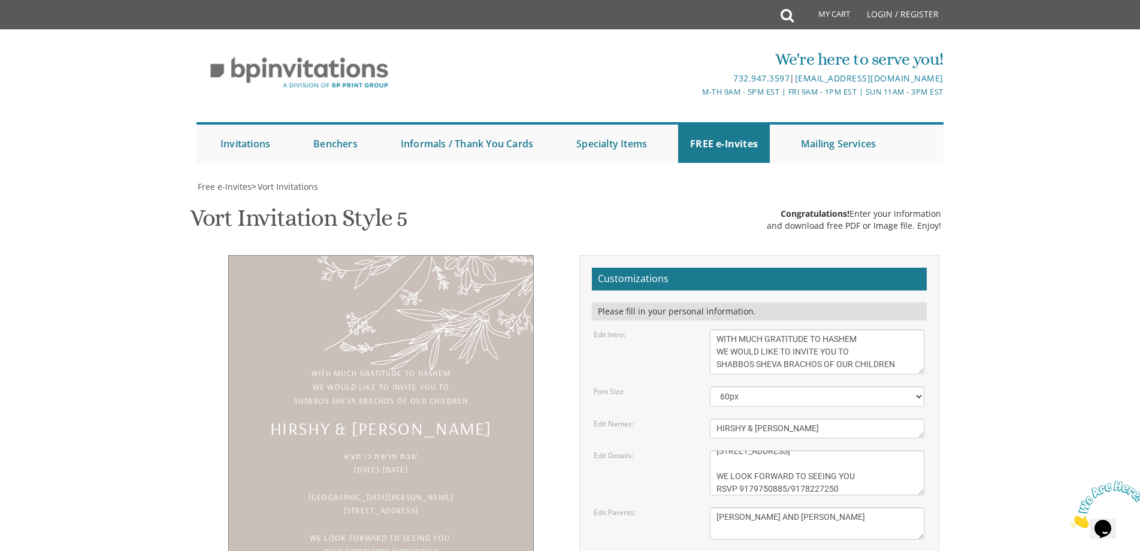
type input "dovblum216@aol.com"
click at [932, 510] on div "Customizations Please fill in your personal information. Edit Intro: With grati…" at bounding box center [759, 461] width 360 height 412
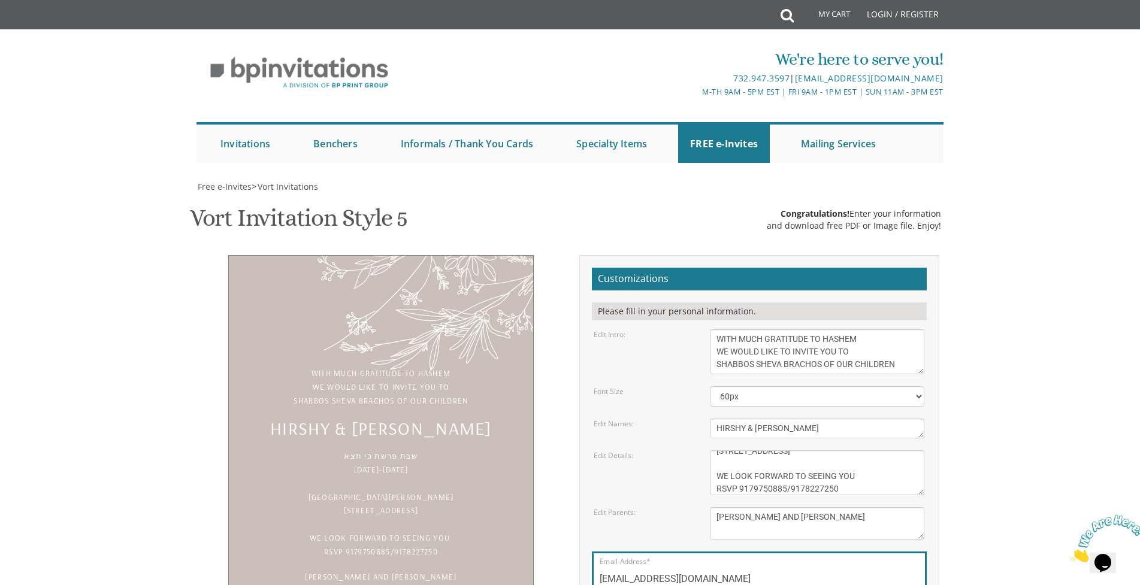
click at [134, 349] on body "My Cart Total: View Cart Item(s) Submit My Cart Total: View Cart Item(s) Login …" at bounding box center [570, 492] width 1140 height 985
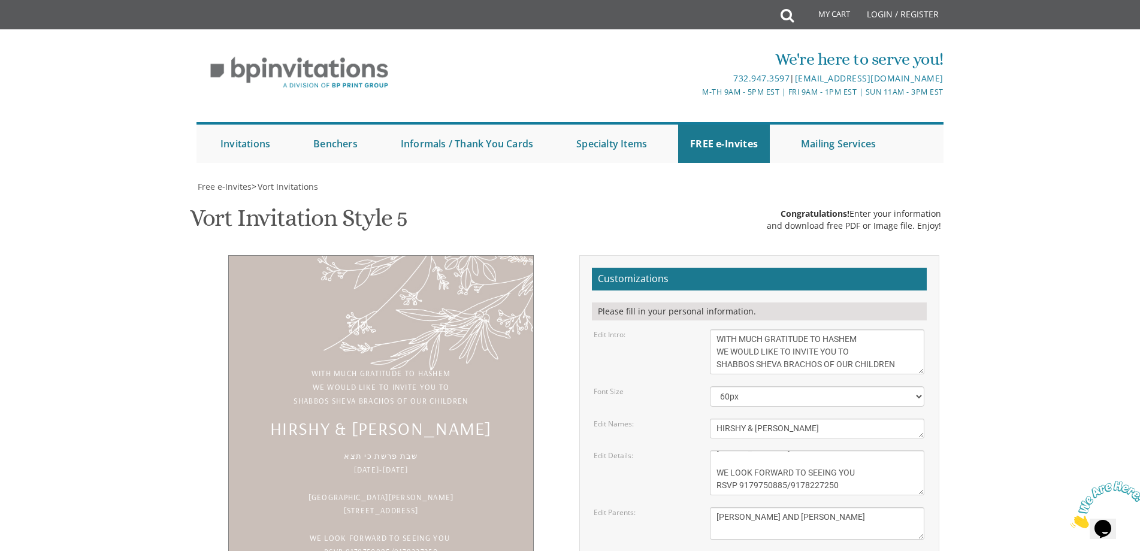
scroll to position [0, 0]
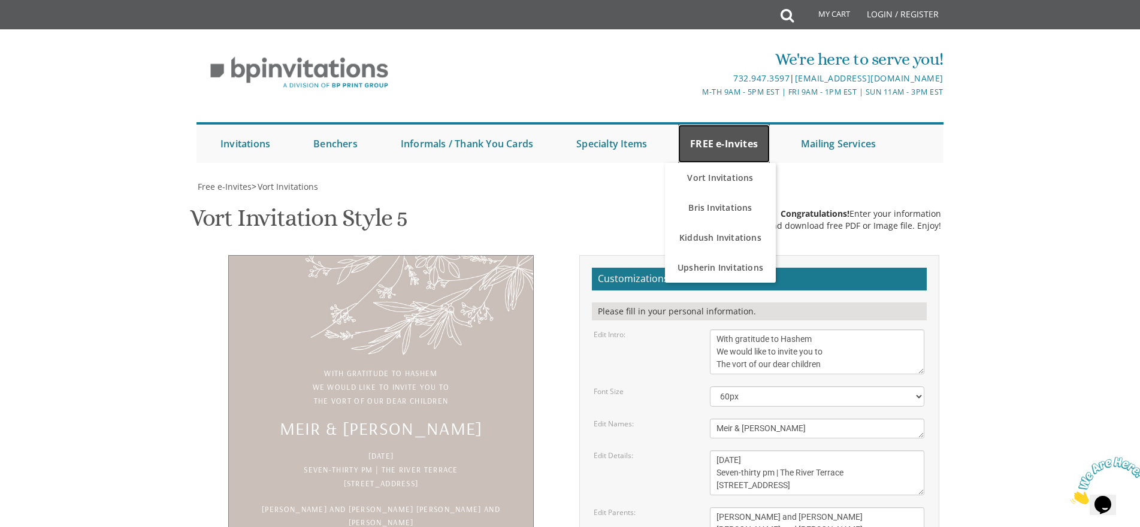
click at [718, 135] on link "FREE e-Invites" at bounding box center [724, 144] width 92 height 38
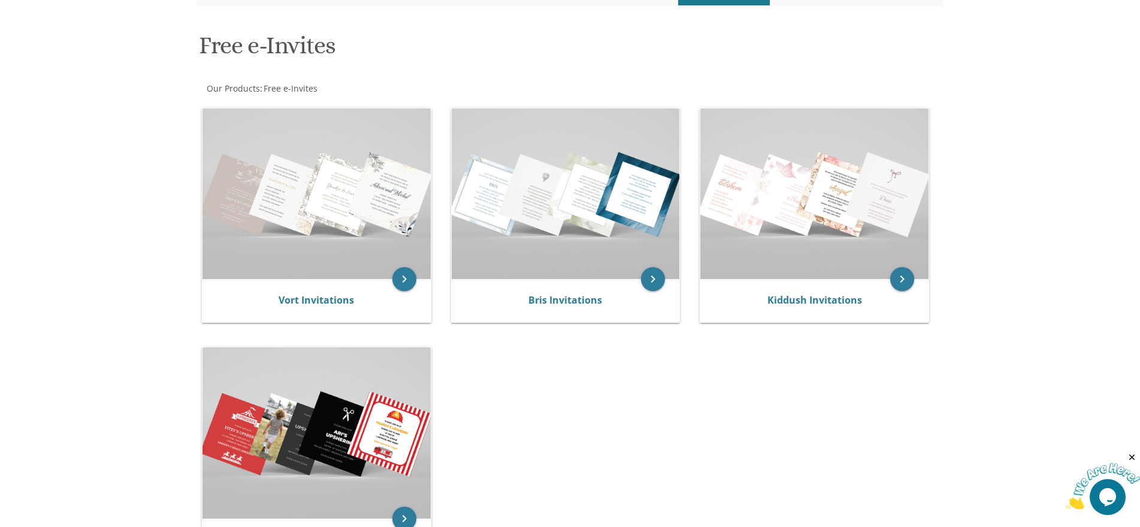
scroll to position [180, 0]
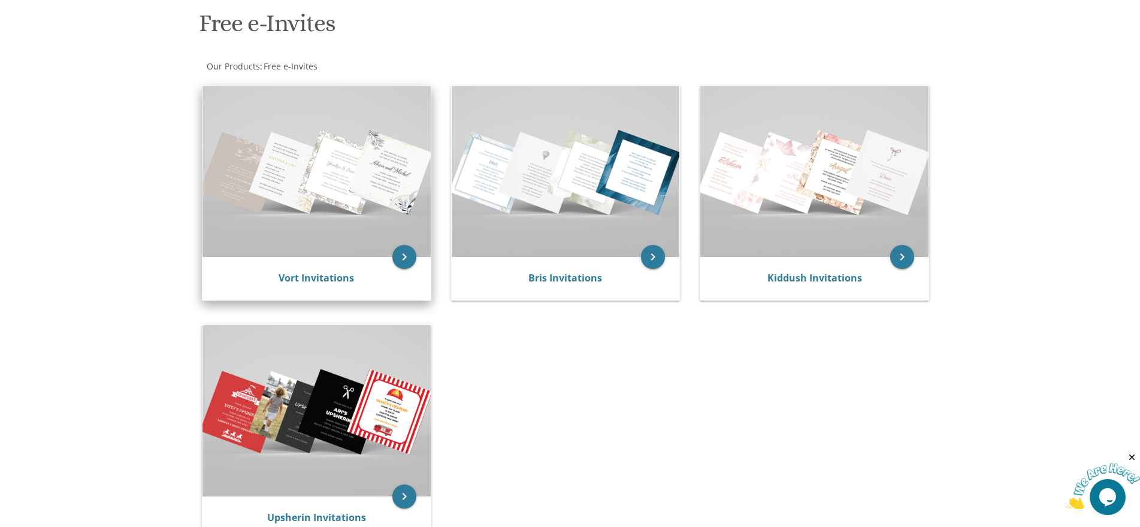
click at [365, 208] on img at bounding box center [316, 171] width 228 height 171
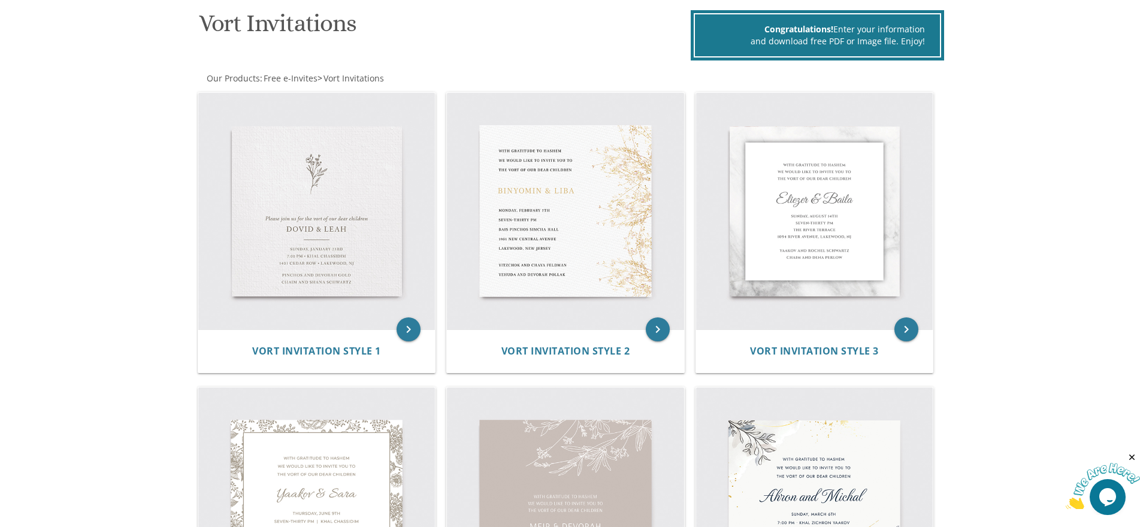
scroll to position [359, 0]
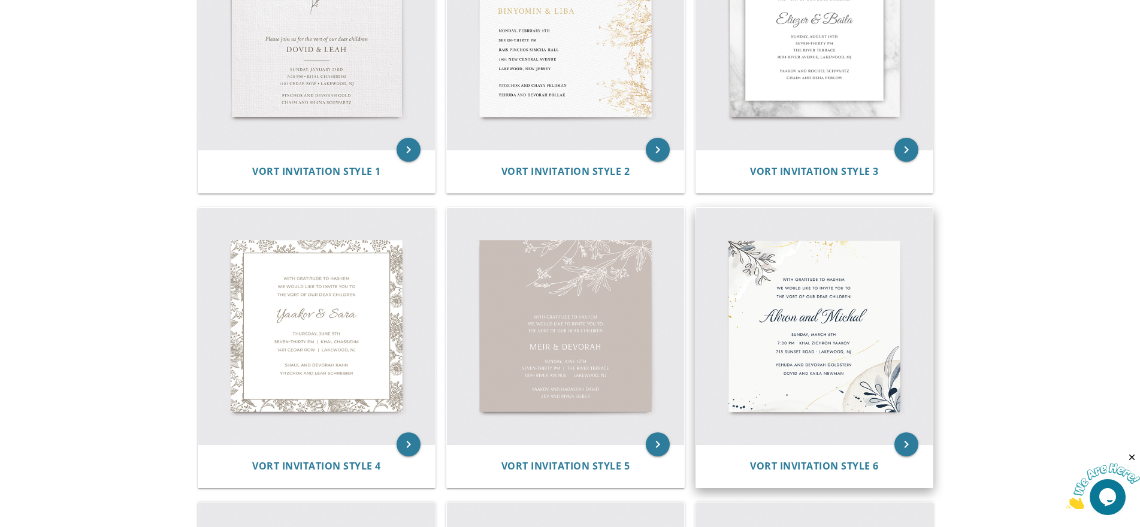
click at [825, 308] on img at bounding box center [814, 326] width 237 height 237
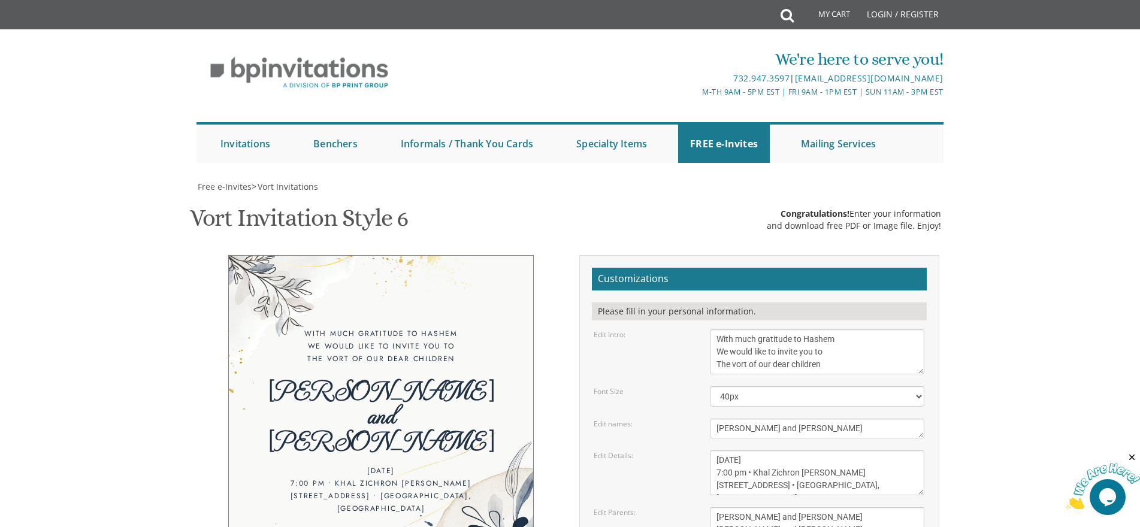
scroll to position [120, 0]
click at [988, 417] on body "My Cart Total: View Cart Item(s) Submit My Cart Total: View Cart Item(s) Login …" at bounding box center [570, 492] width 1140 height 985
click at [559, 482] on div "With much gratitude to Hashem We would like to invite you to The vort of our de…" at bounding box center [570, 461] width 756 height 412
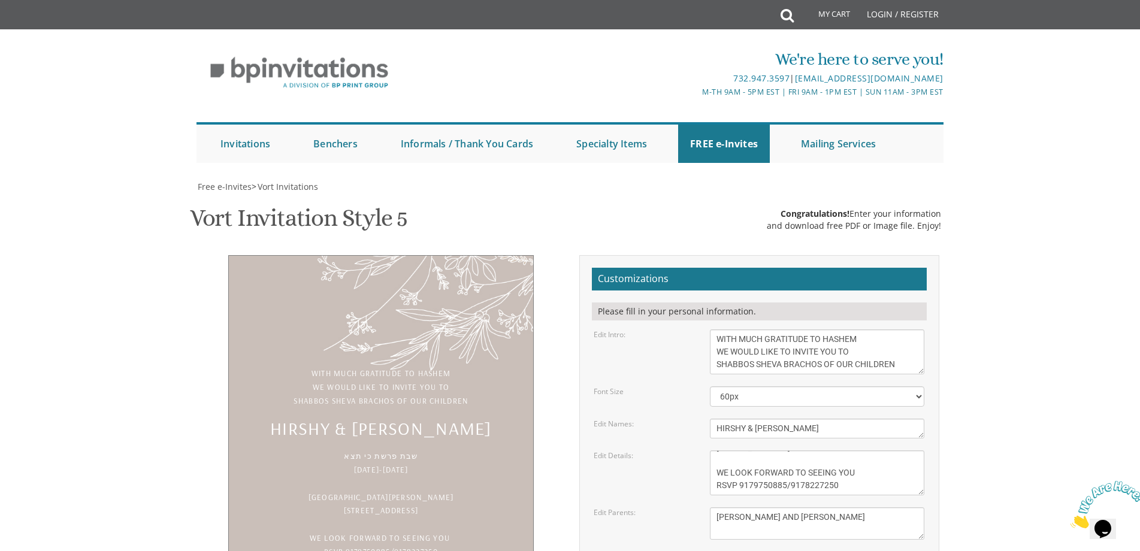
scroll to position [120, 0]
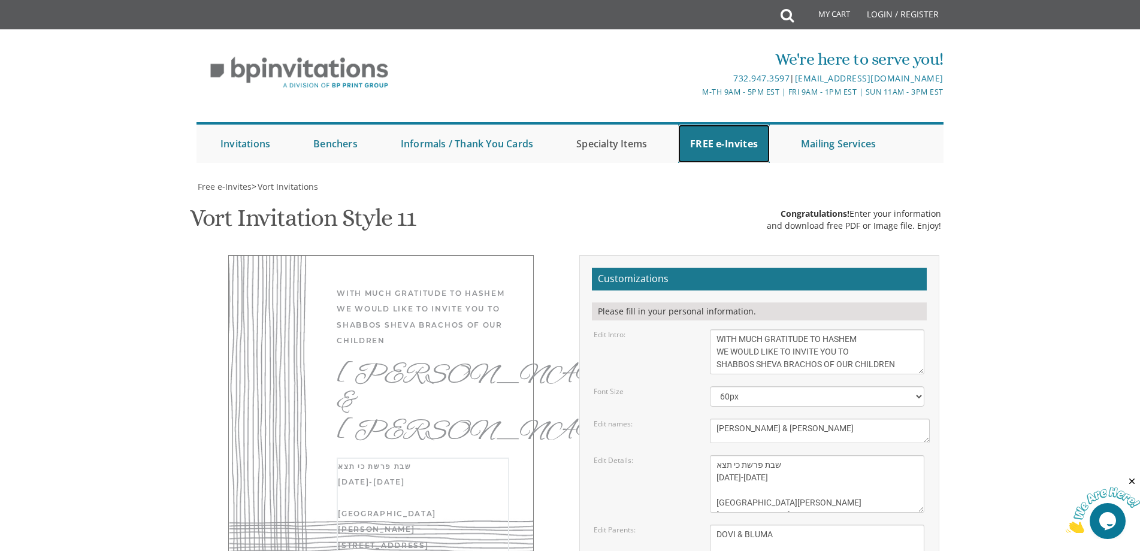
drag, startPoint x: 723, startPoint y: 12, endPoint x: 647, endPoint y: 38, distance: 80.5
click at [724, 125] on link "FREE e-Invites" at bounding box center [724, 144] width 92 height 38
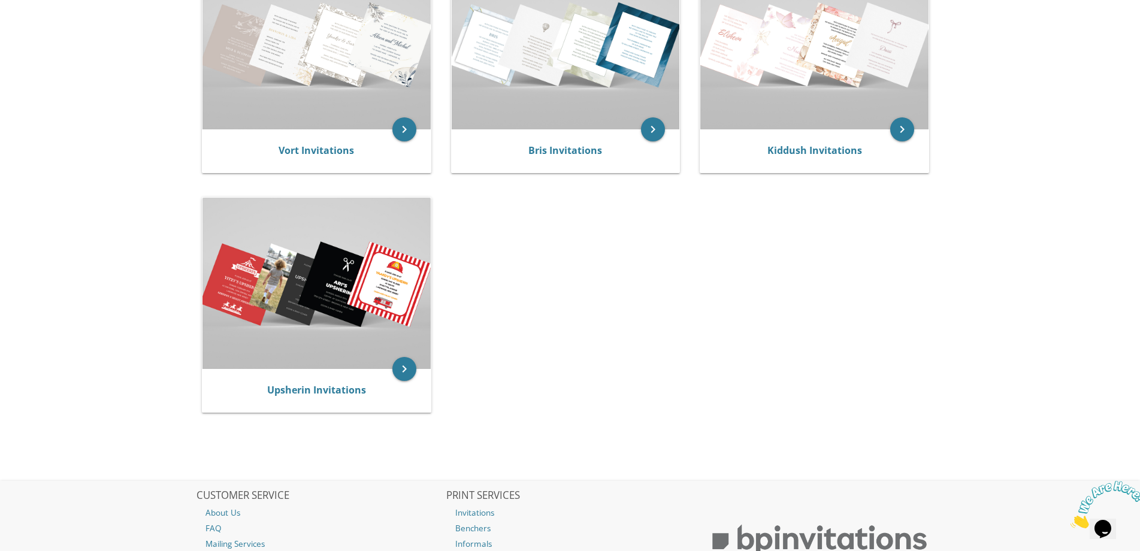
scroll to position [180, 0]
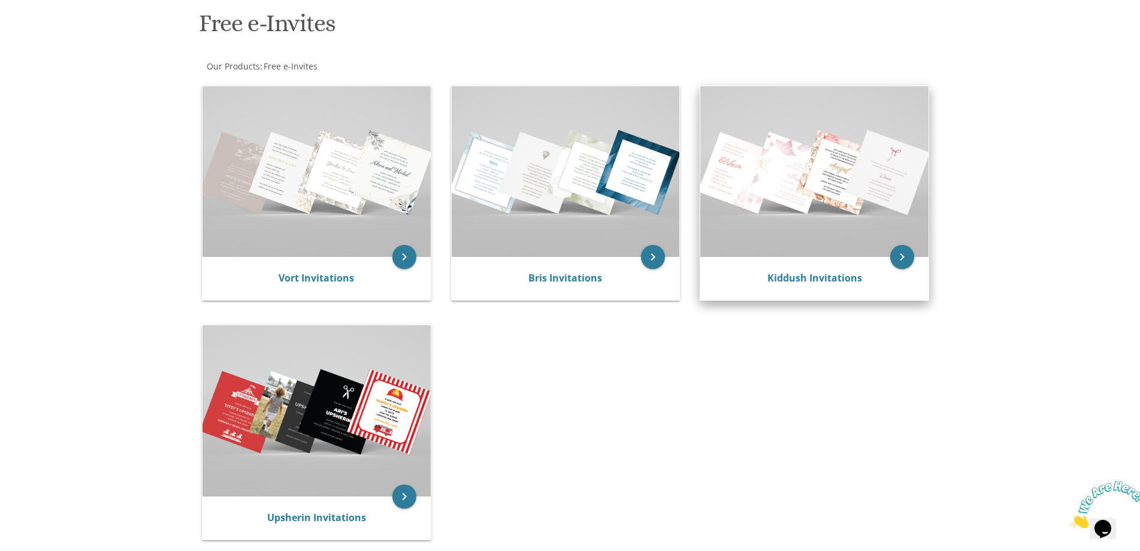
click at [804, 151] on img at bounding box center [814, 171] width 228 height 171
